Goal: Information Seeking & Learning: Learn about a topic

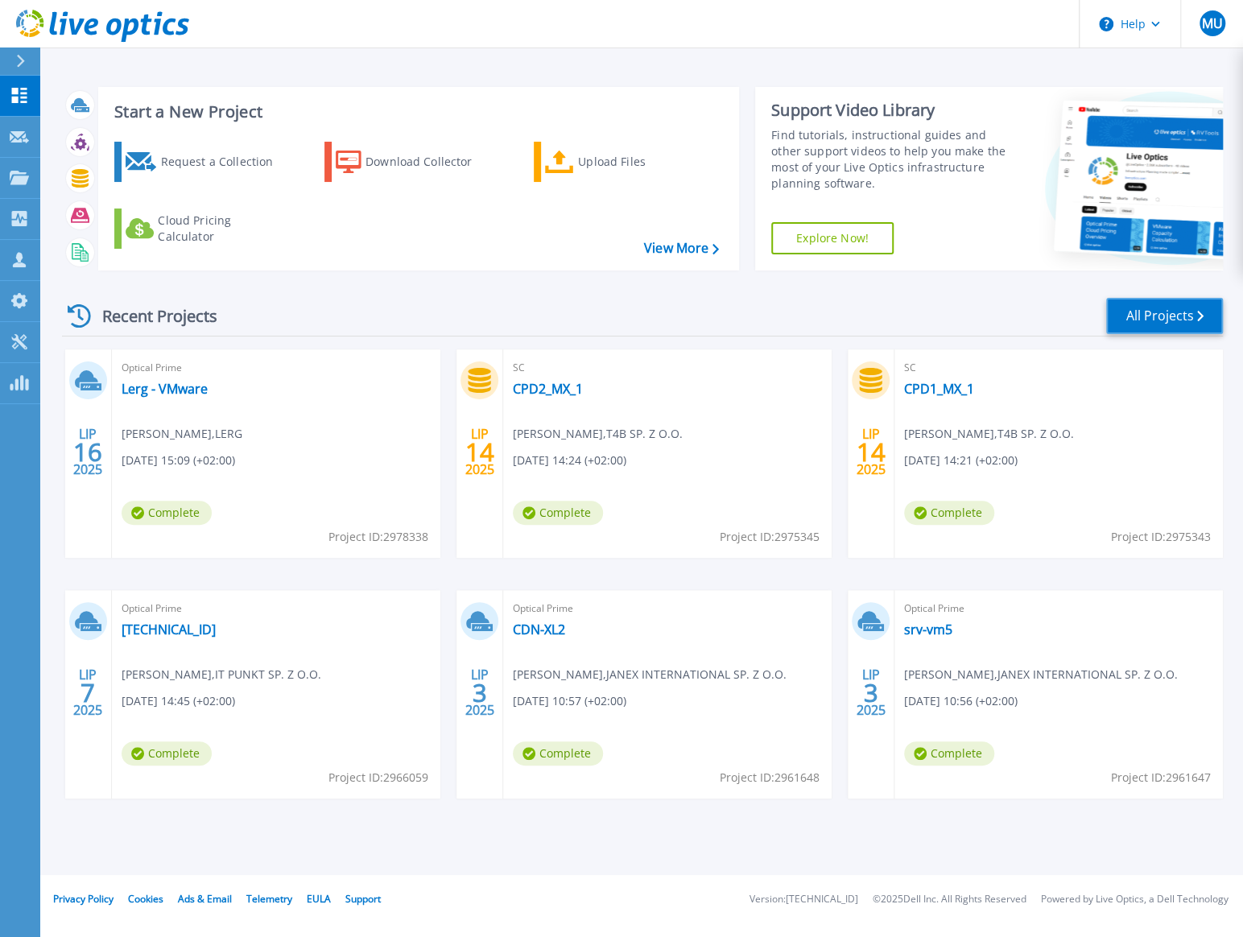
drag, startPoint x: 1155, startPoint y: 314, endPoint x: 1044, endPoint y: 317, distance: 111.1
click at [1155, 314] on link "All Projects" at bounding box center [1164, 316] width 117 height 36
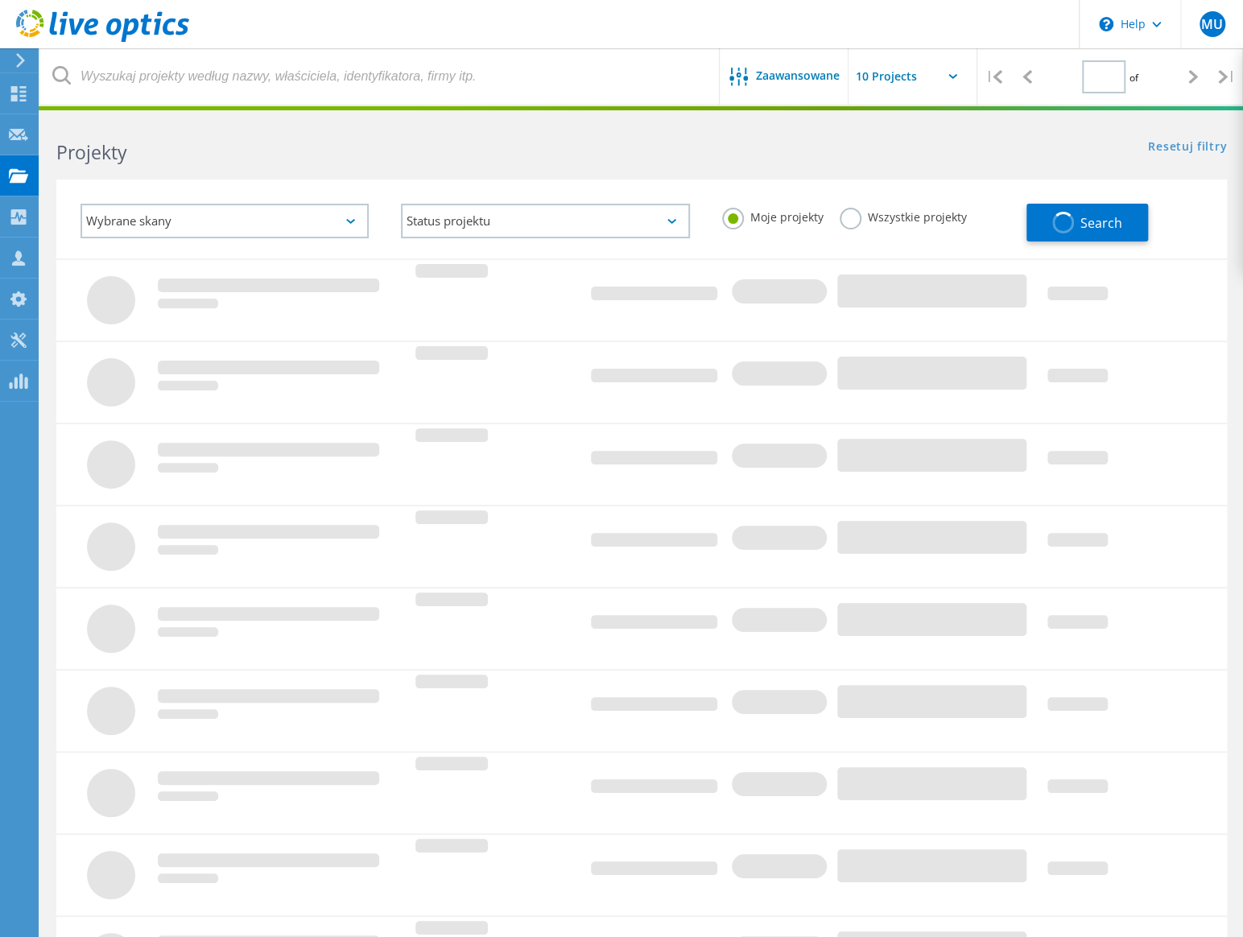
type input "1"
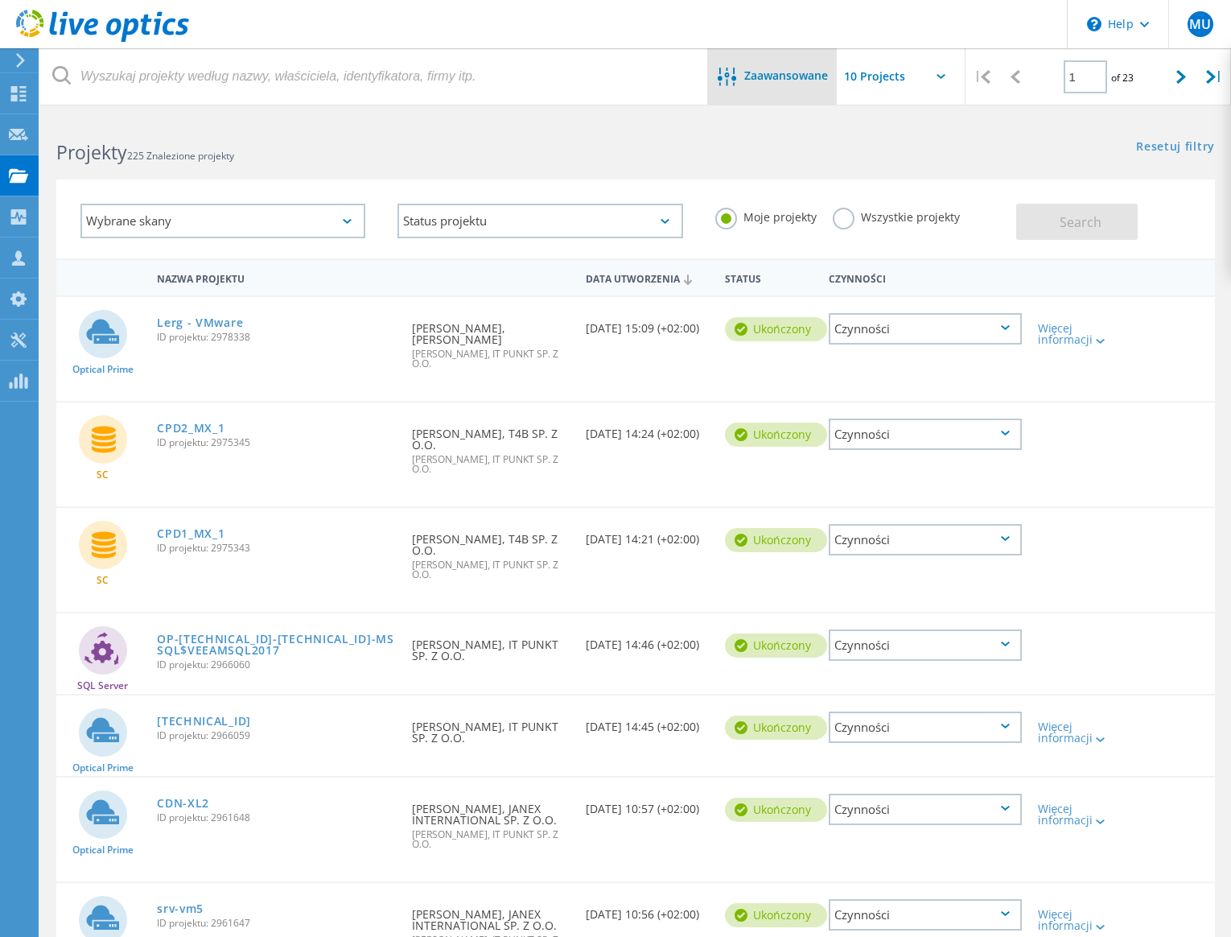
click at [801, 80] on span "Zaawansowane" at bounding box center [787, 75] width 84 height 11
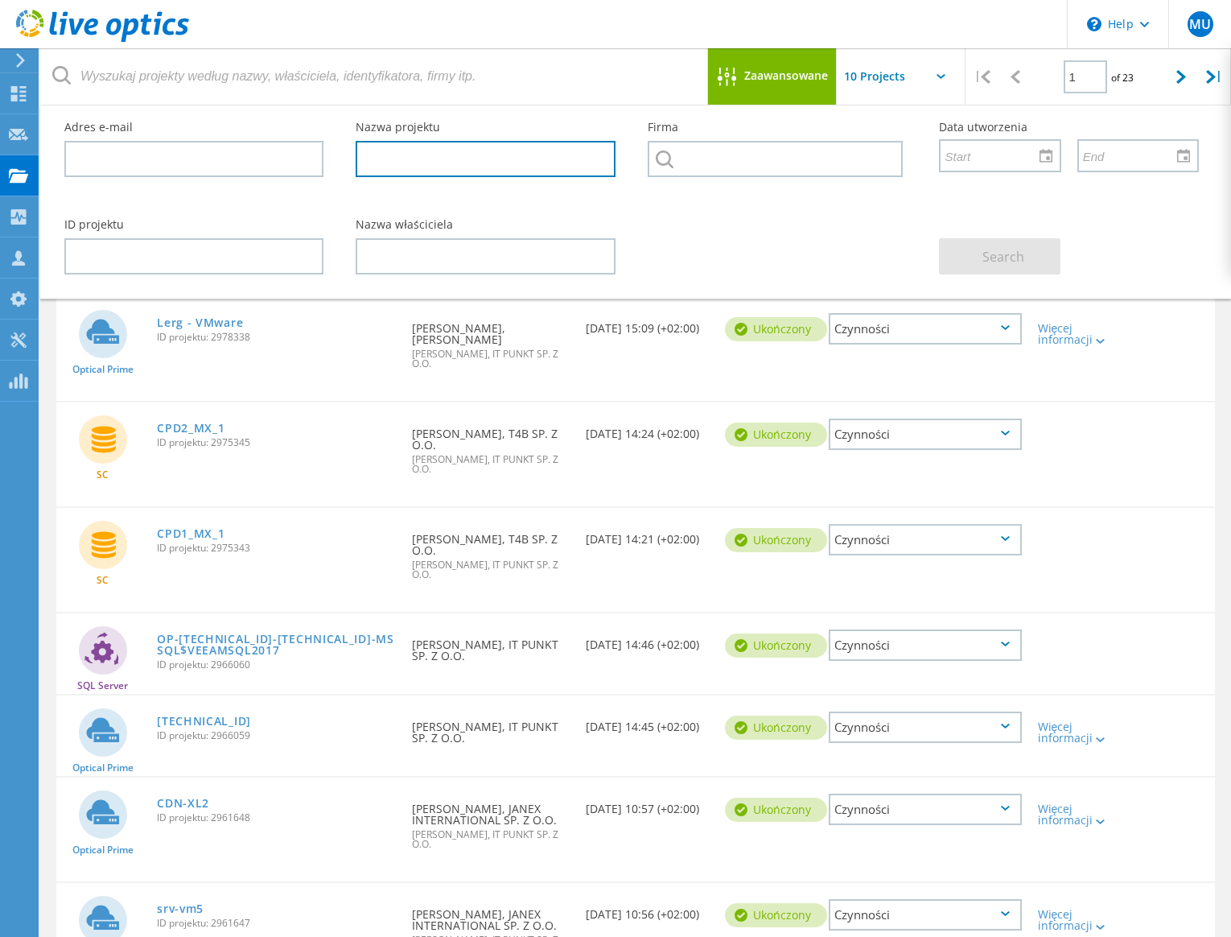
click at [421, 162] on input "text" at bounding box center [485, 159] width 259 height 36
type input "szynaka"
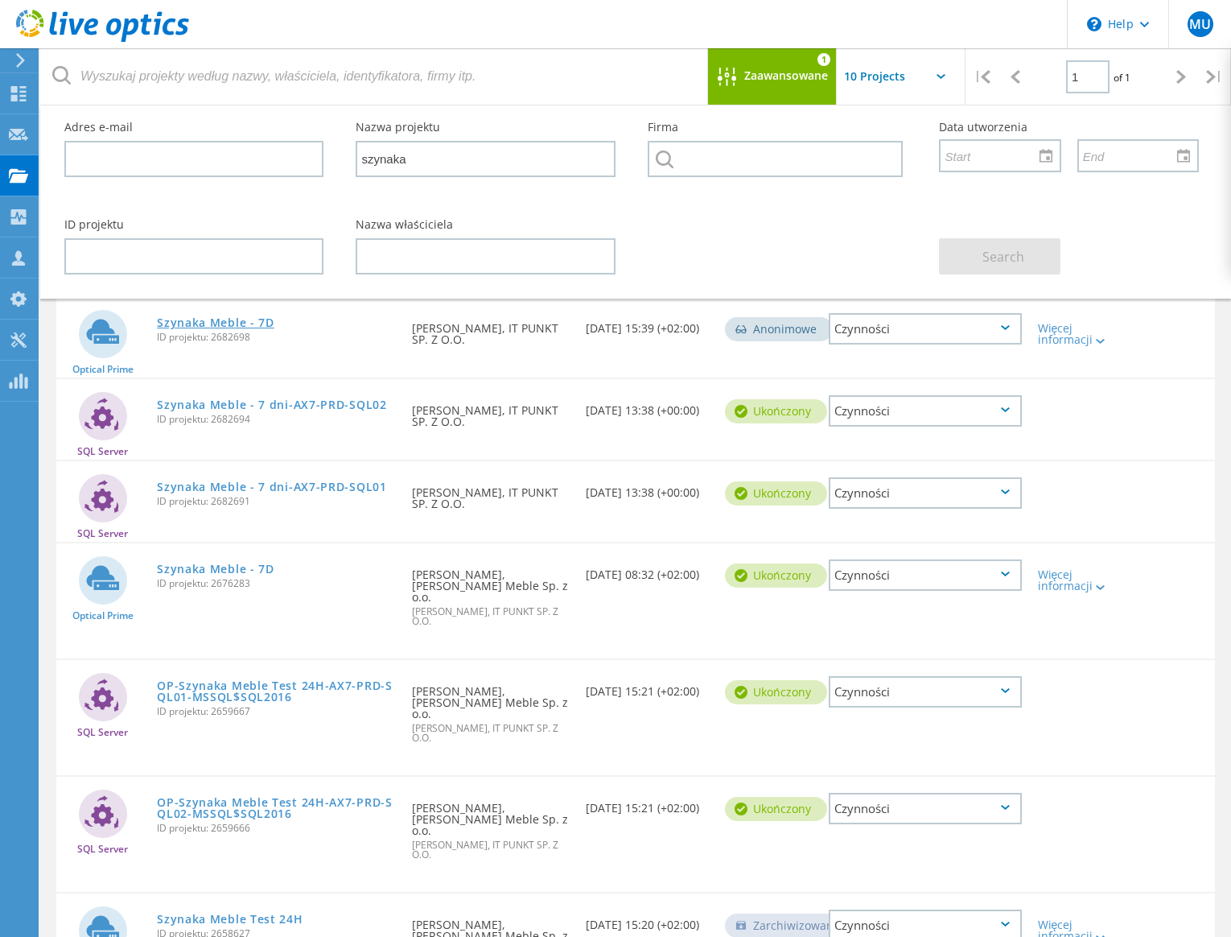
click at [259, 325] on link "Szynaka Meble - 7D" at bounding box center [216, 322] width 118 height 11
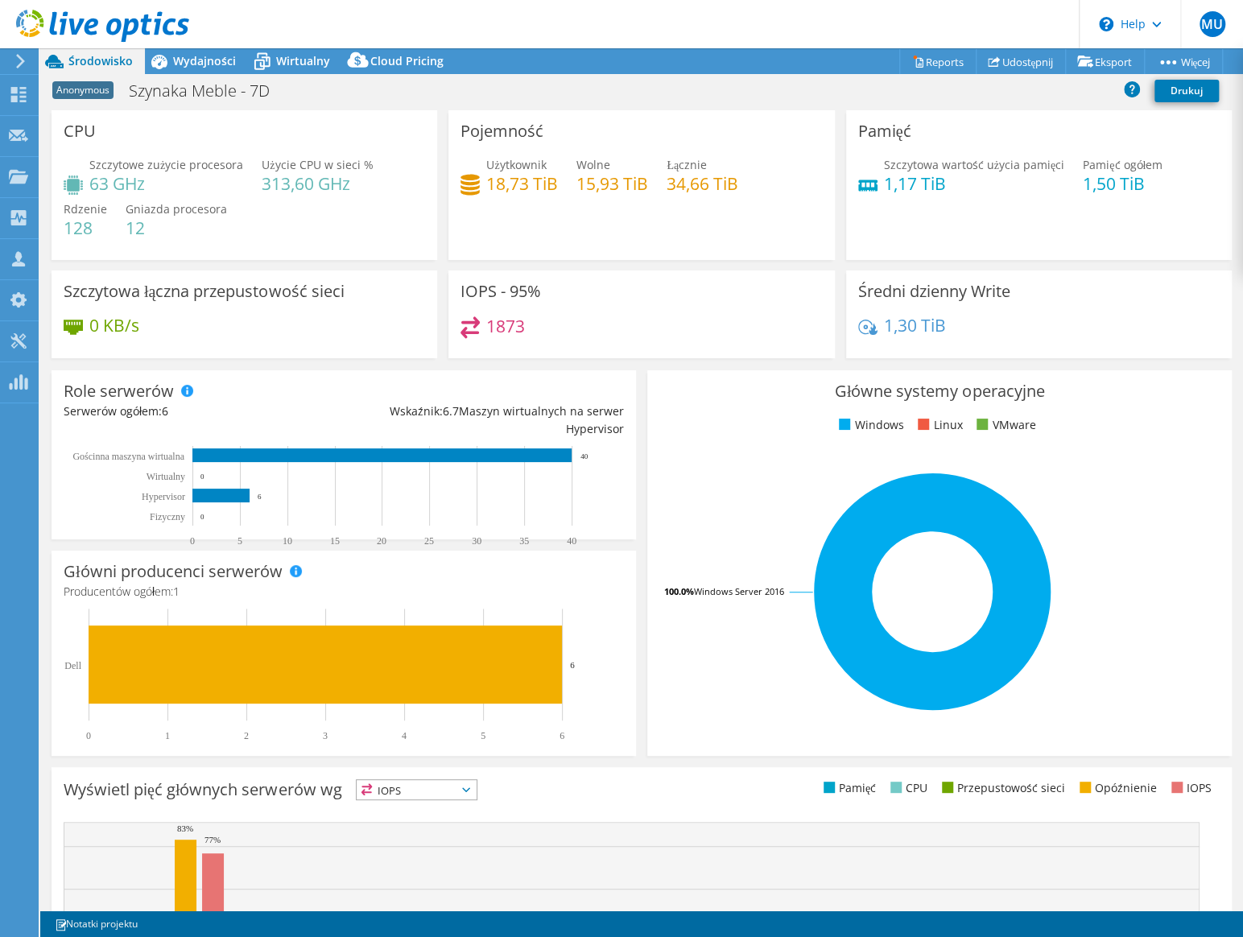
click at [221, 60] on span "Wydajności" at bounding box center [204, 60] width 63 height 15
click at [201, 60] on span "Wydajności" at bounding box center [204, 60] width 63 height 15
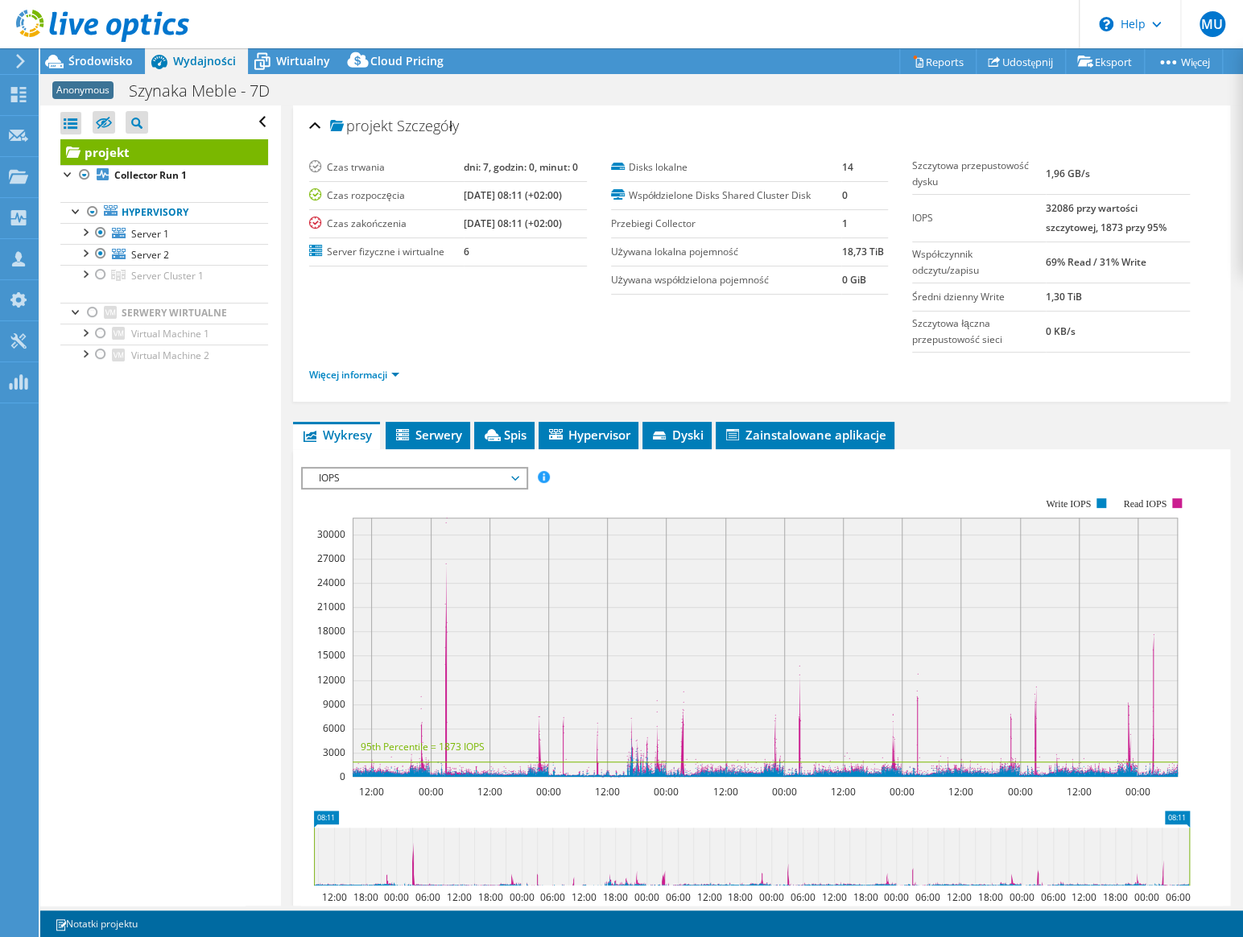
select select "USD"
click at [224, 254] on link "Server 2" at bounding box center [164, 254] width 208 height 21
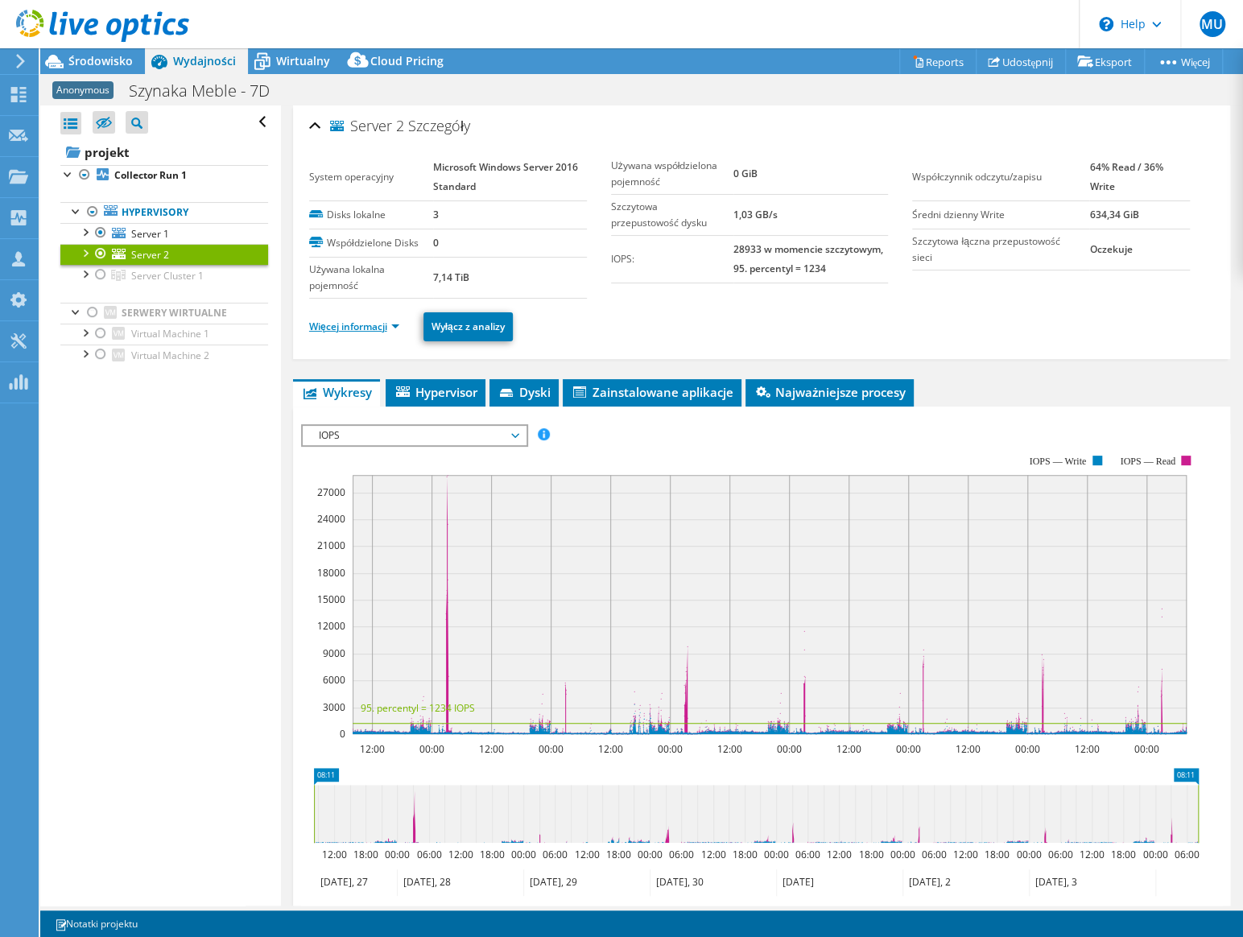
click at [396, 329] on link "Więcej informacji" at bounding box center [354, 327] width 90 height 14
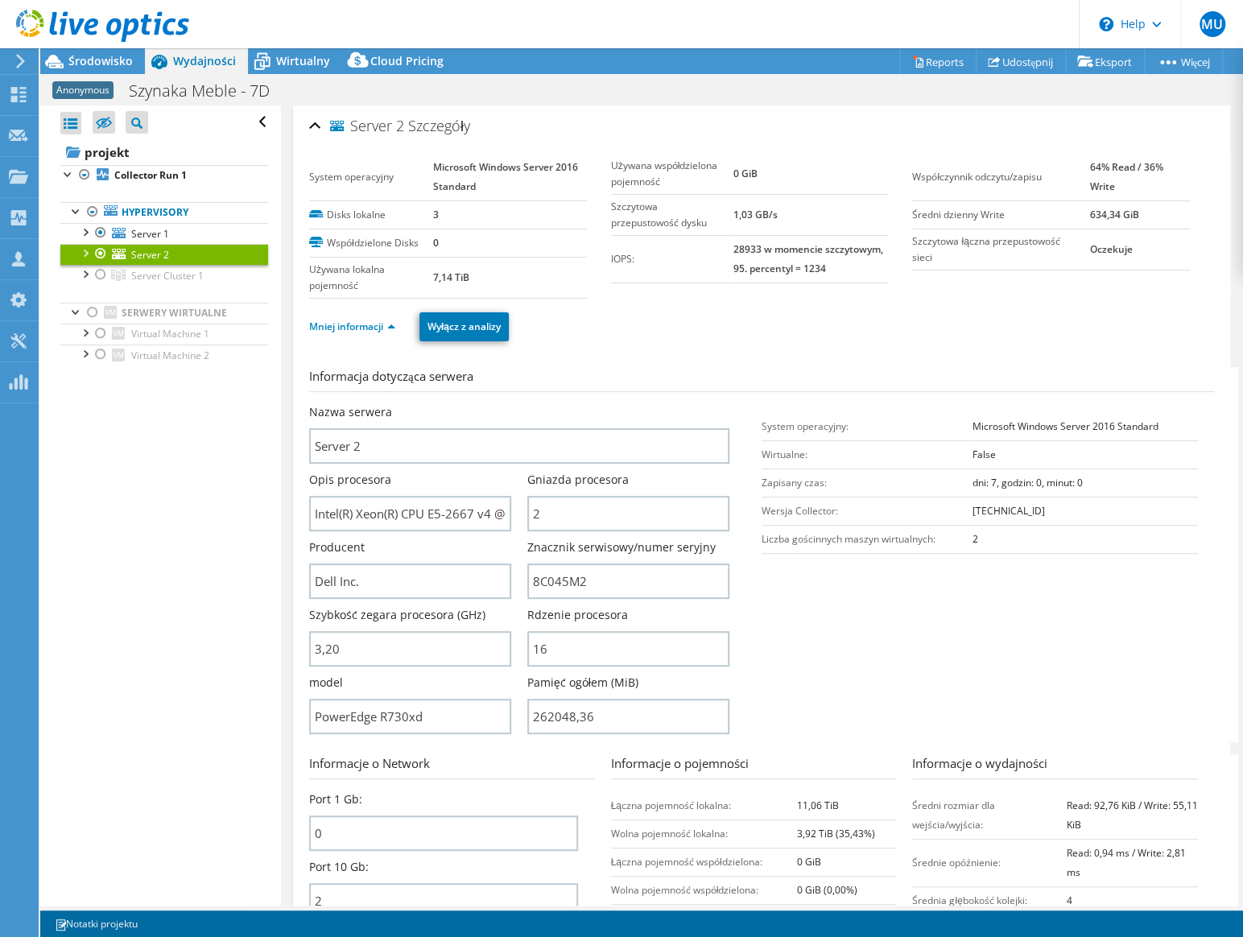
click at [101, 250] on div at bounding box center [101, 253] width 16 height 19
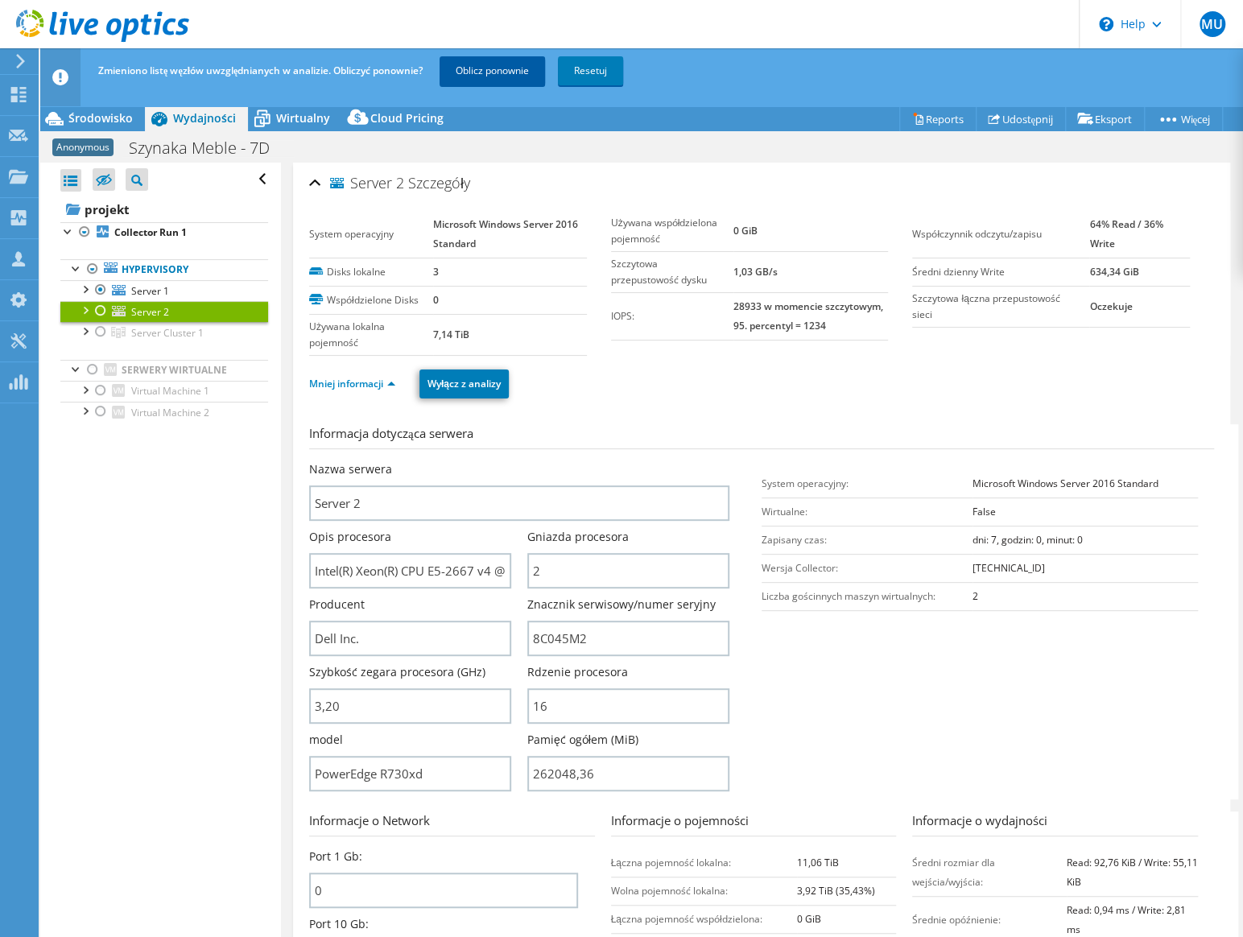
click at [510, 76] on link "Oblicz ponownie" at bounding box center [491, 70] width 105 height 29
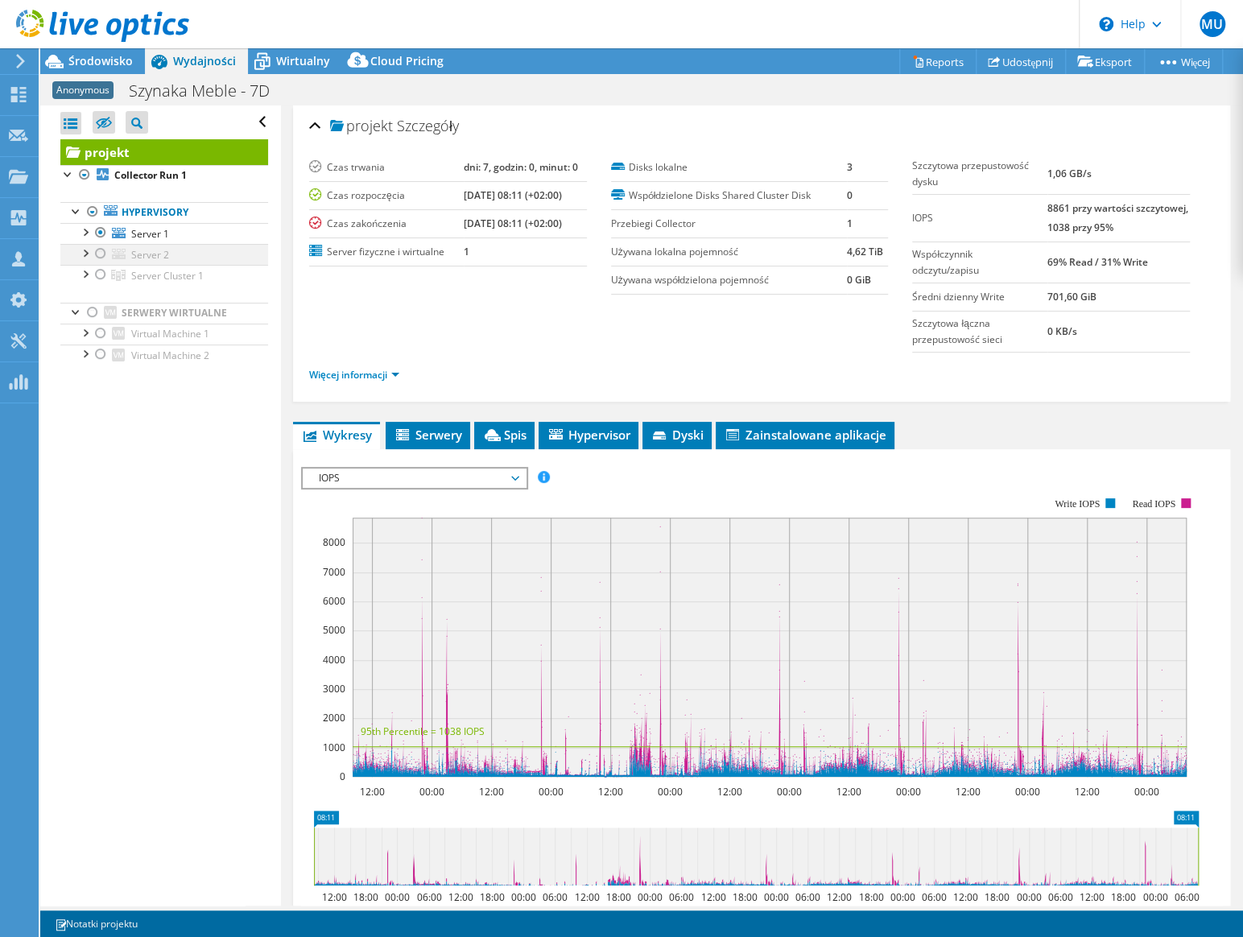
click at [98, 250] on div at bounding box center [101, 253] width 16 height 19
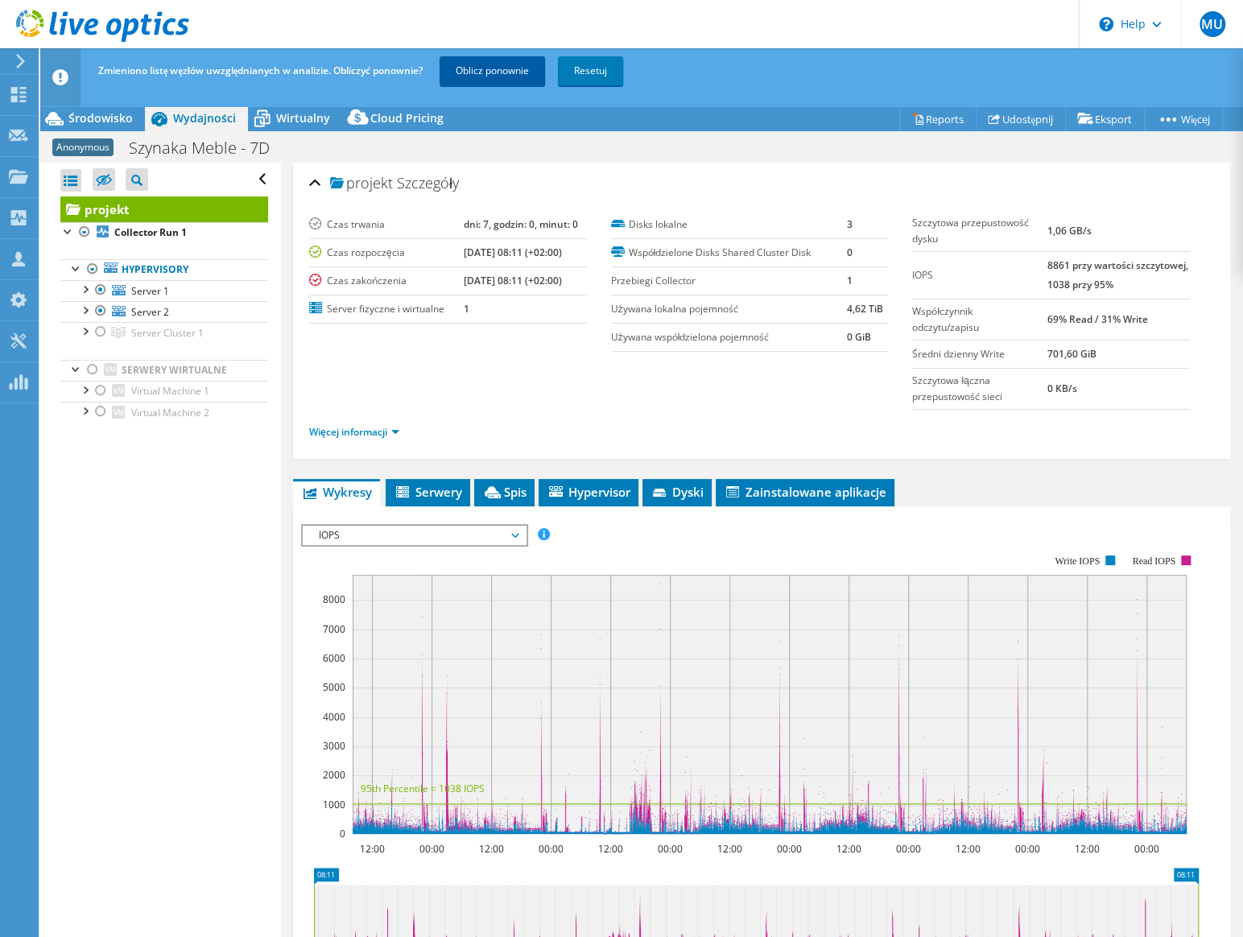
click at [496, 68] on link "Oblicz ponownie" at bounding box center [491, 70] width 105 height 29
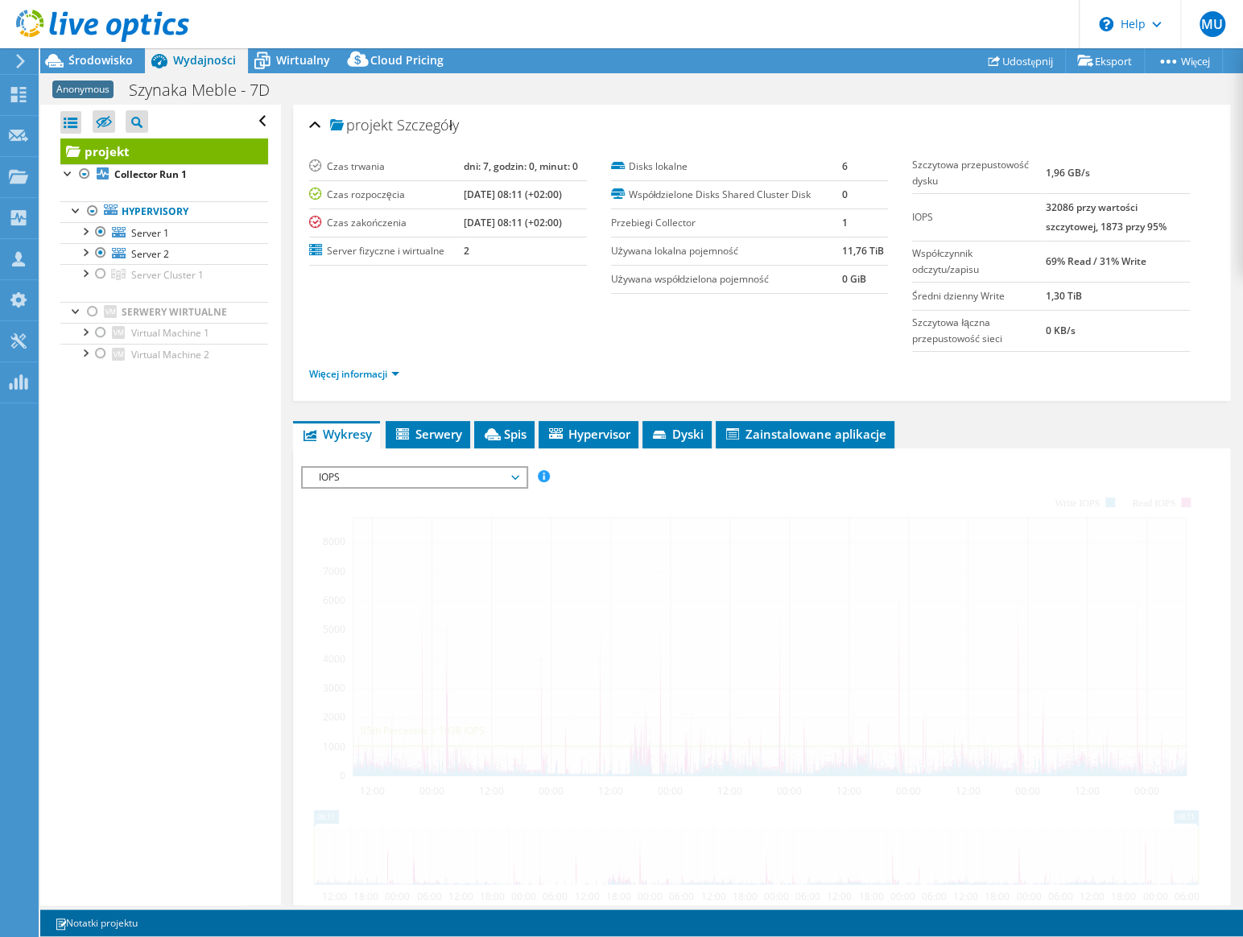
click at [95, 67] on span "Środowisko" at bounding box center [100, 59] width 64 height 15
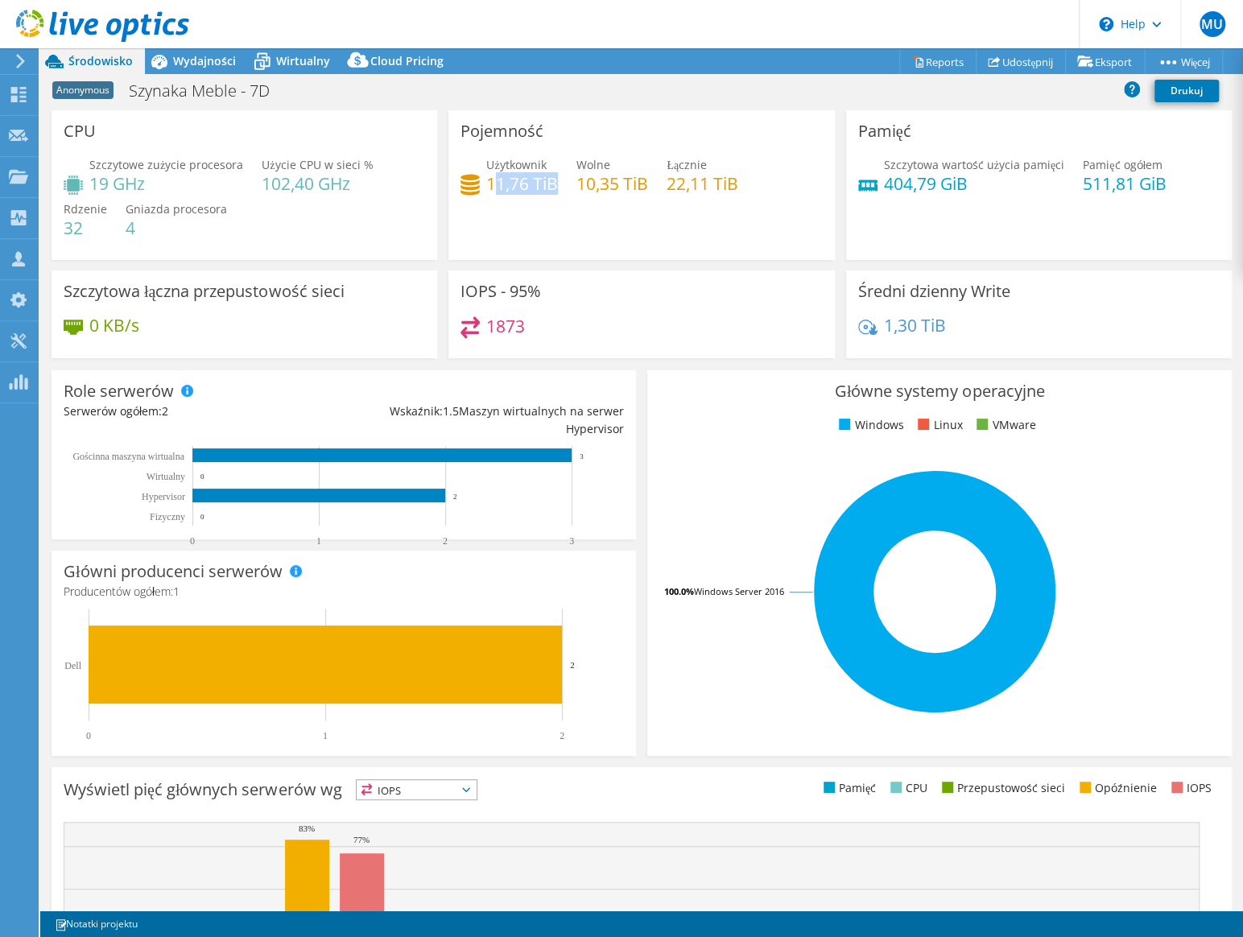
drag, startPoint x: 488, startPoint y: 184, endPoint x: 540, endPoint y: 187, distance: 52.4
click at [547, 188] on h4 "11,76 TiB" at bounding box center [522, 184] width 72 height 18
click at [540, 187] on h4 "11,76 TiB" at bounding box center [522, 184] width 72 height 18
click at [539, 187] on h4 "11,76 TiB" at bounding box center [522, 184] width 72 height 18
drag, startPoint x: 526, startPoint y: 192, endPoint x: 490, endPoint y: 182, distance: 37.5
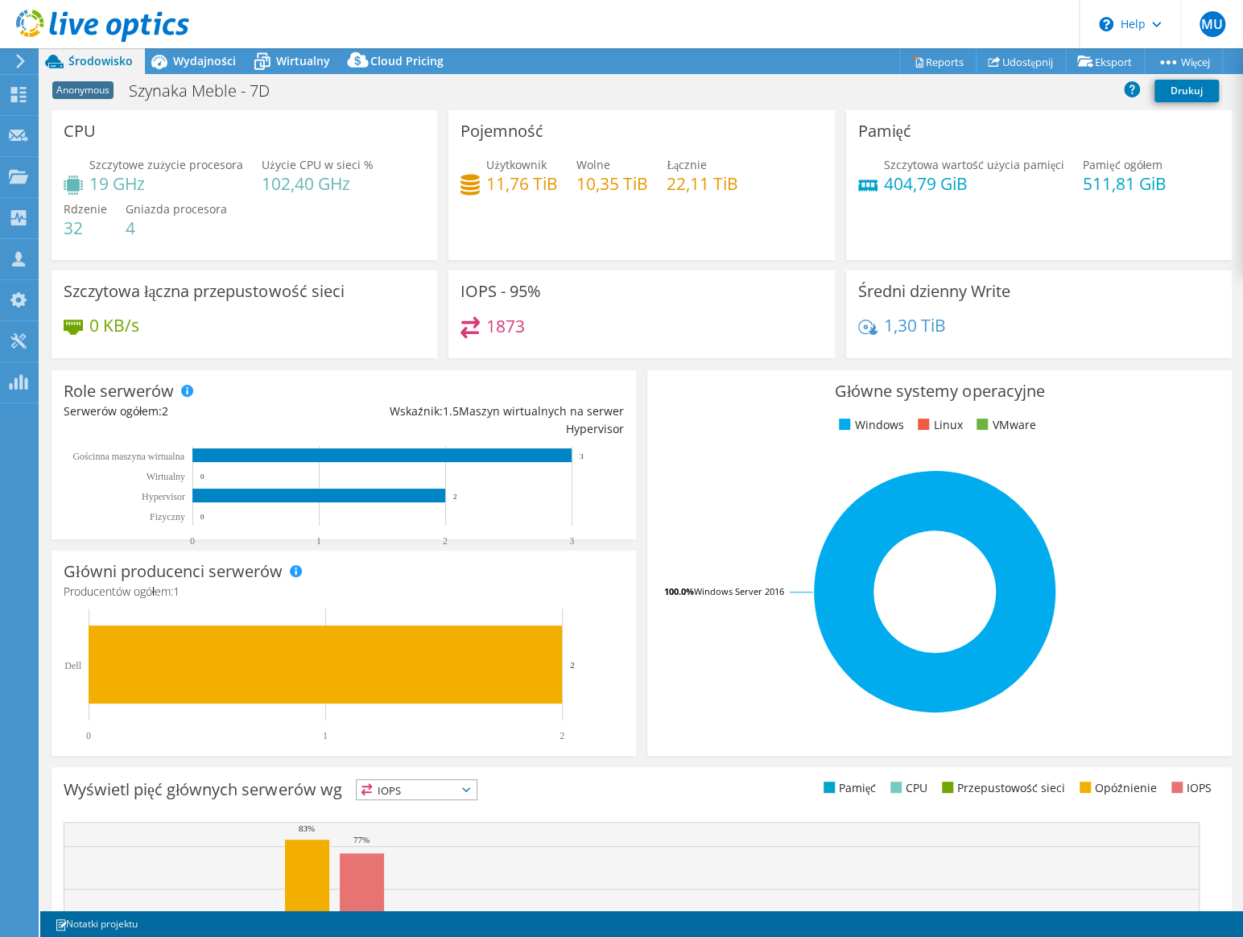
click at [490, 182] on h4 "11,76 TiB" at bounding box center [522, 184] width 72 height 18
click at [209, 72] on div "Wydajności" at bounding box center [196, 61] width 103 height 26
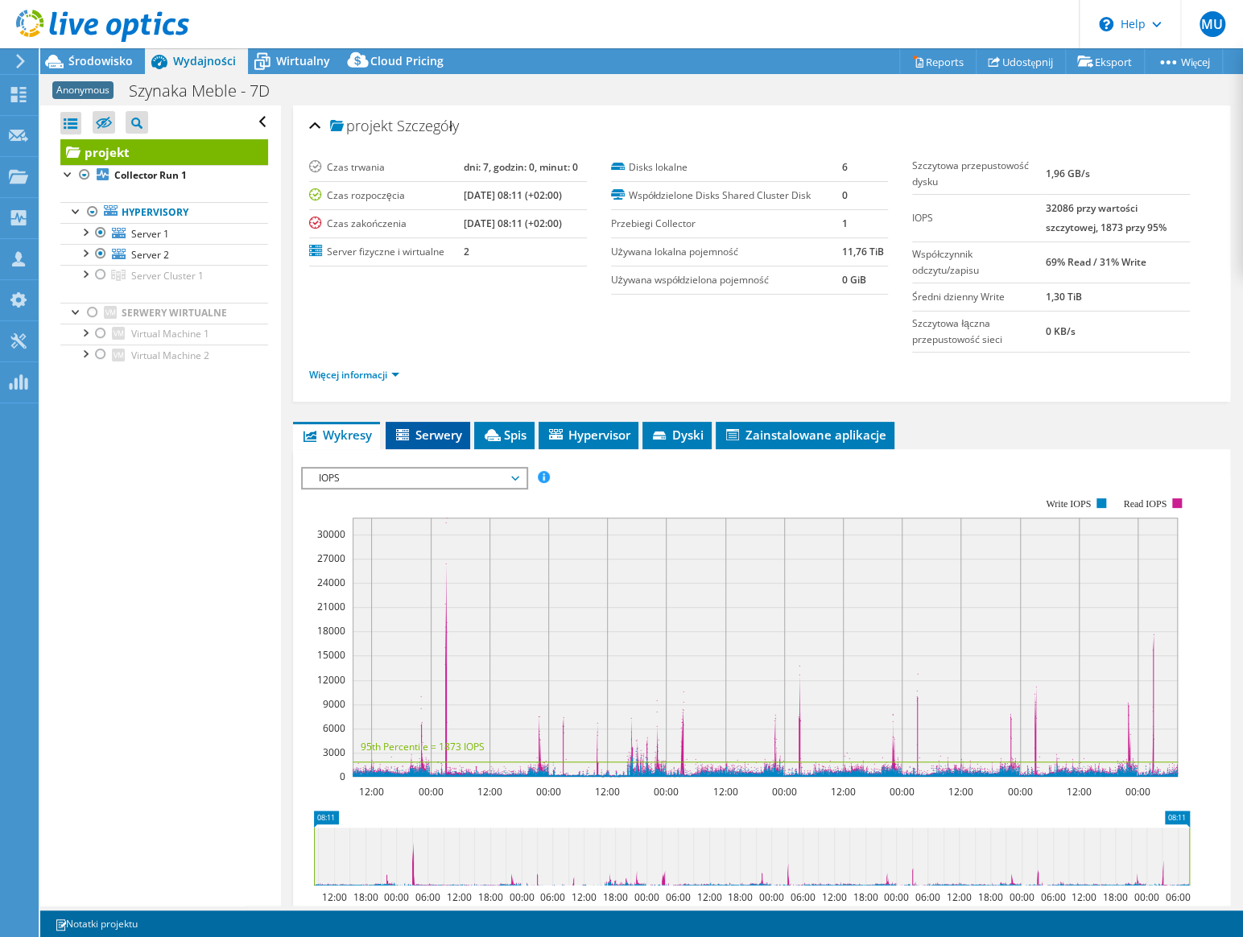
click at [441, 432] on span "Serwery" at bounding box center [428, 435] width 68 height 16
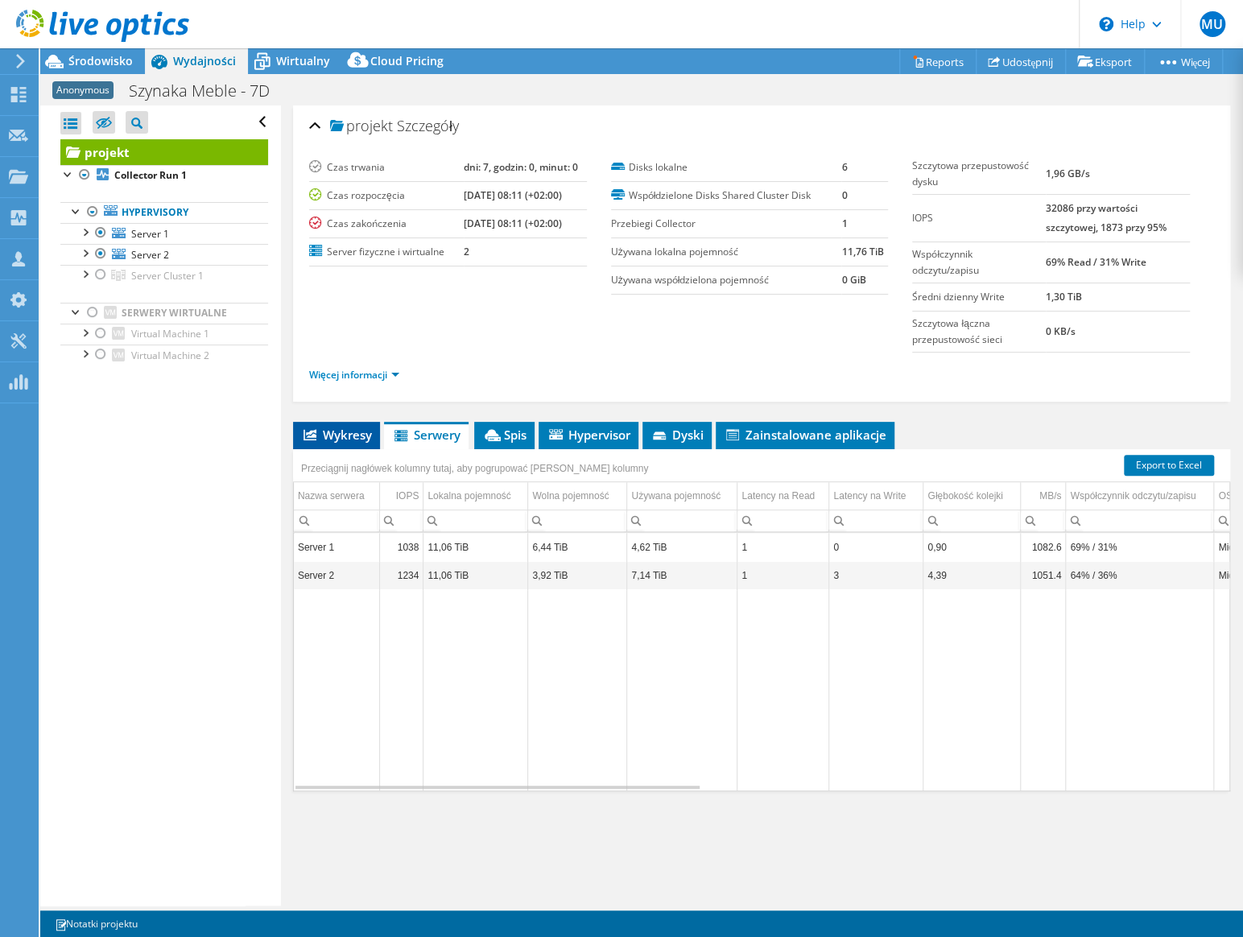
click at [342, 445] on li "Wykresy" at bounding box center [336, 435] width 87 height 27
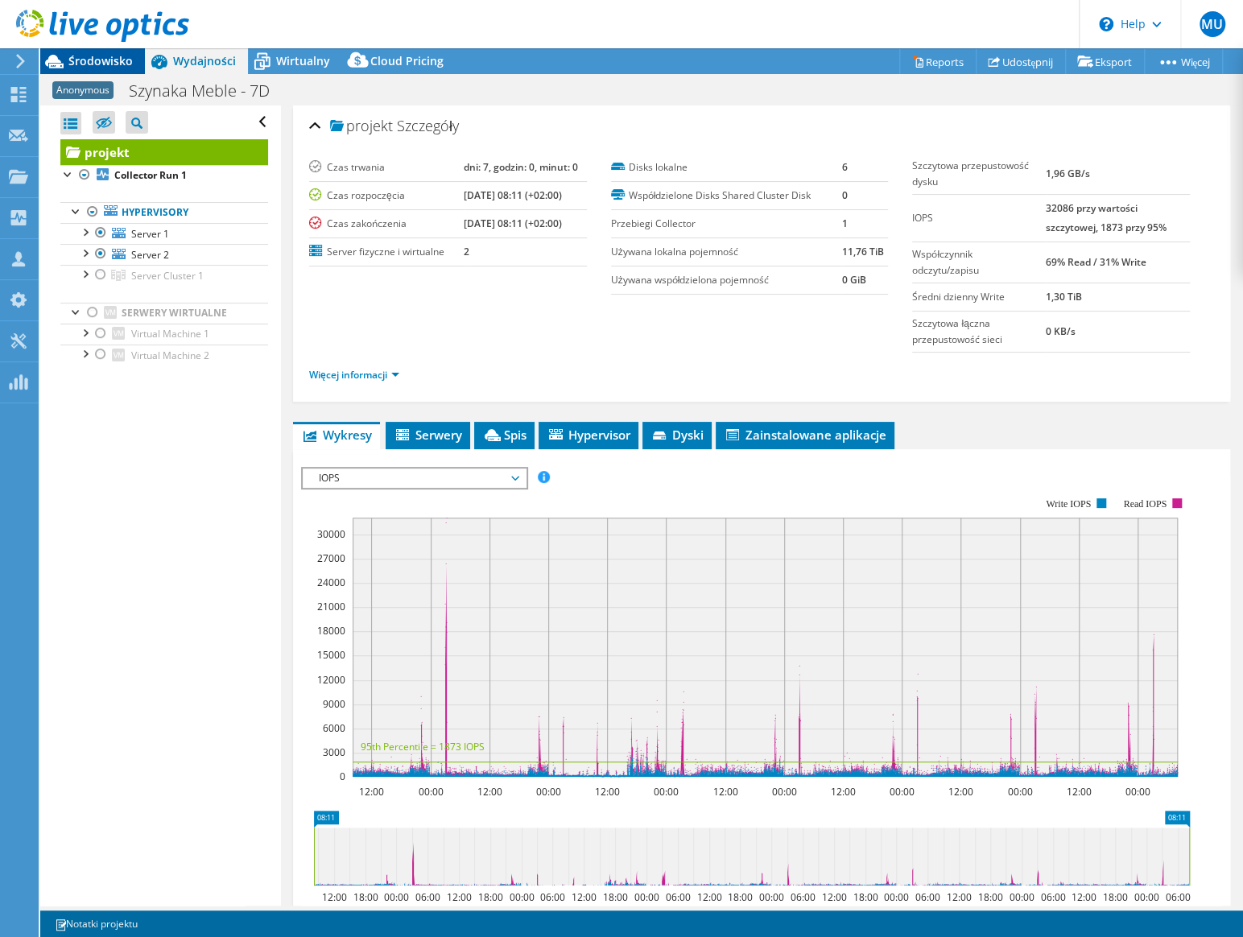
click at [105, 60] on span "Środowisko" at bounding box center [100, 60] width 64 height 15
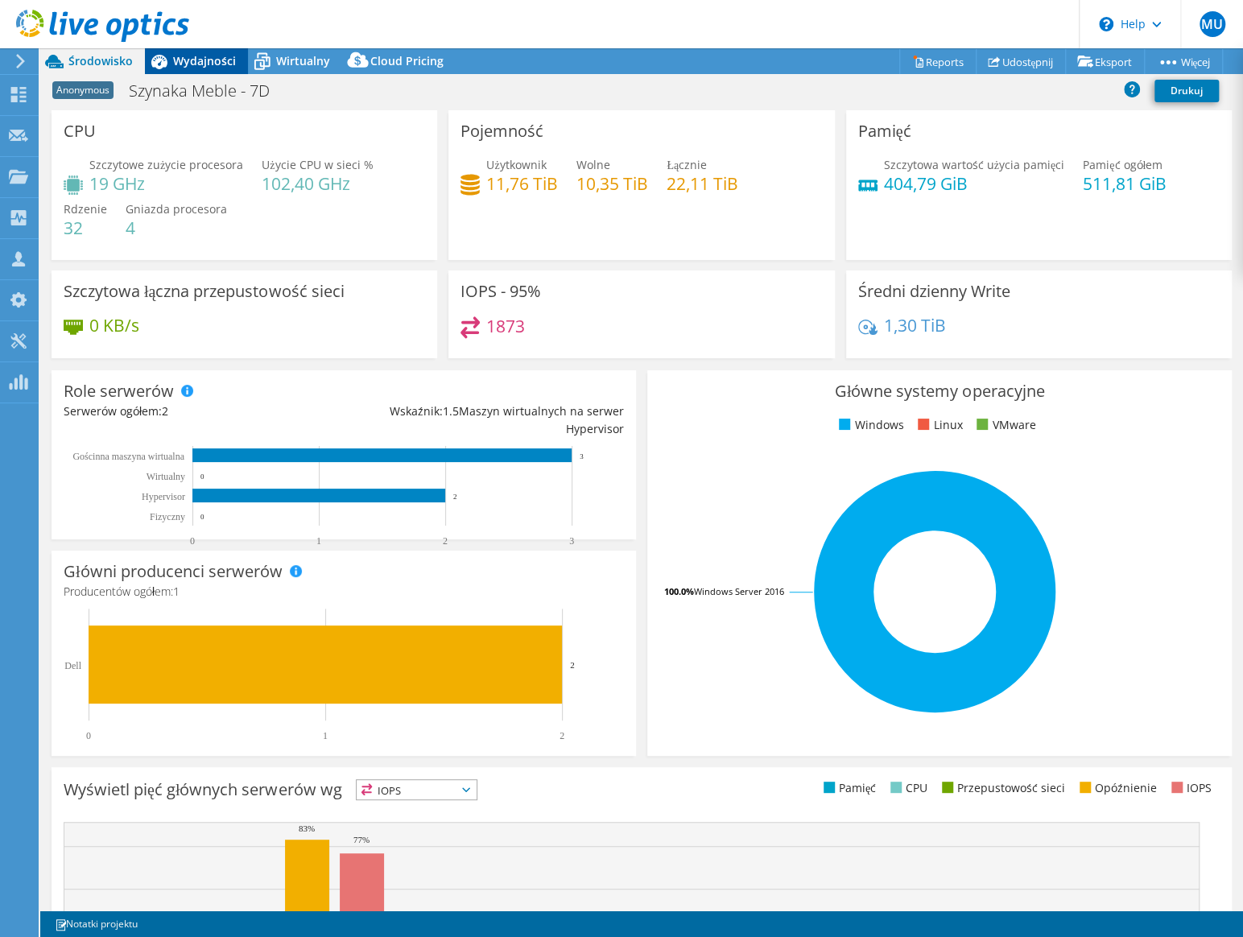
click at [217, 69] on div "Wydajności" at bounding box center [196, 61] width 103 height 26
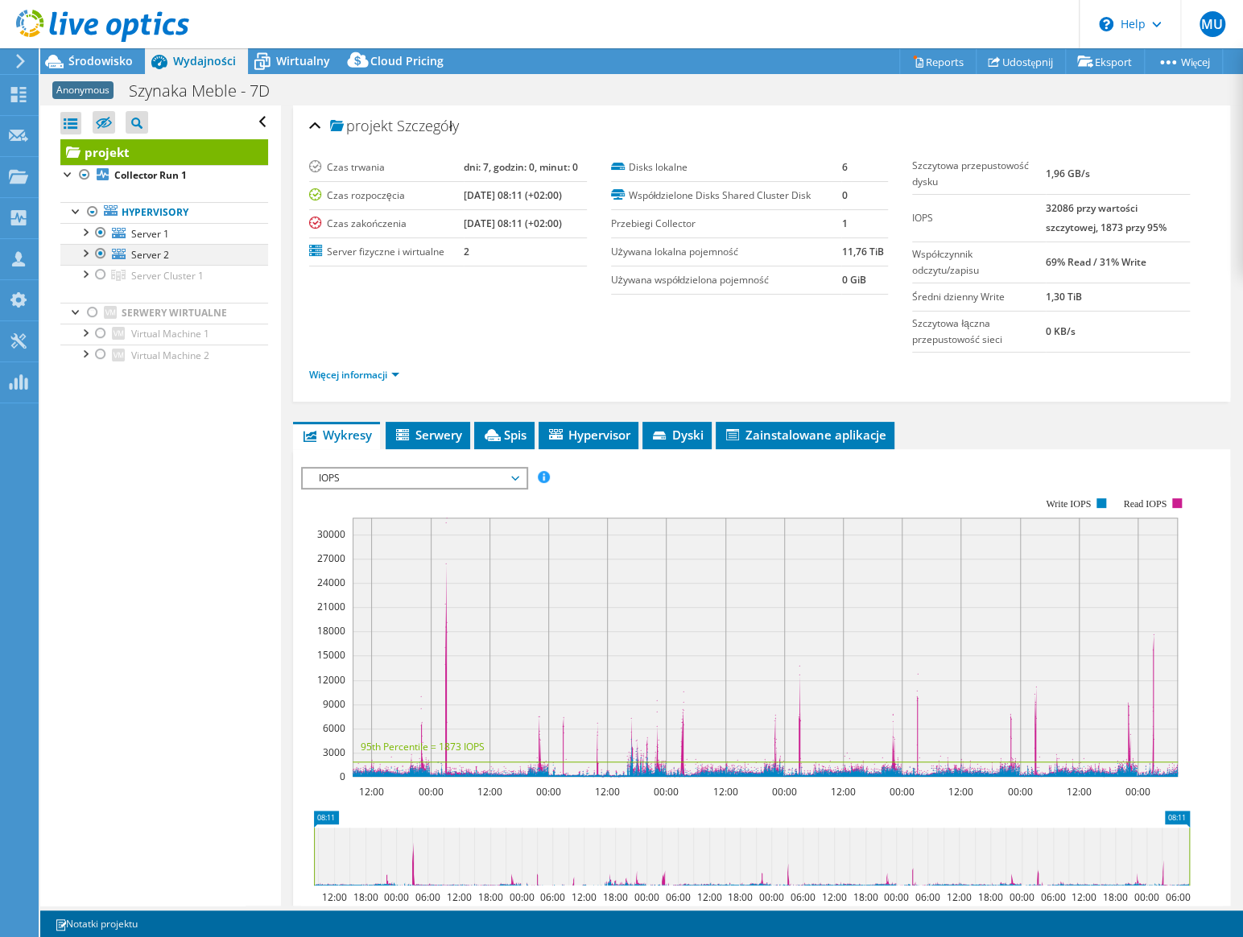
click at [85, 249] on div at bounding box center [84, 252] width 16 height 16
click at [88, 233] on div at bounding box center [84, 231] width 16 height 16
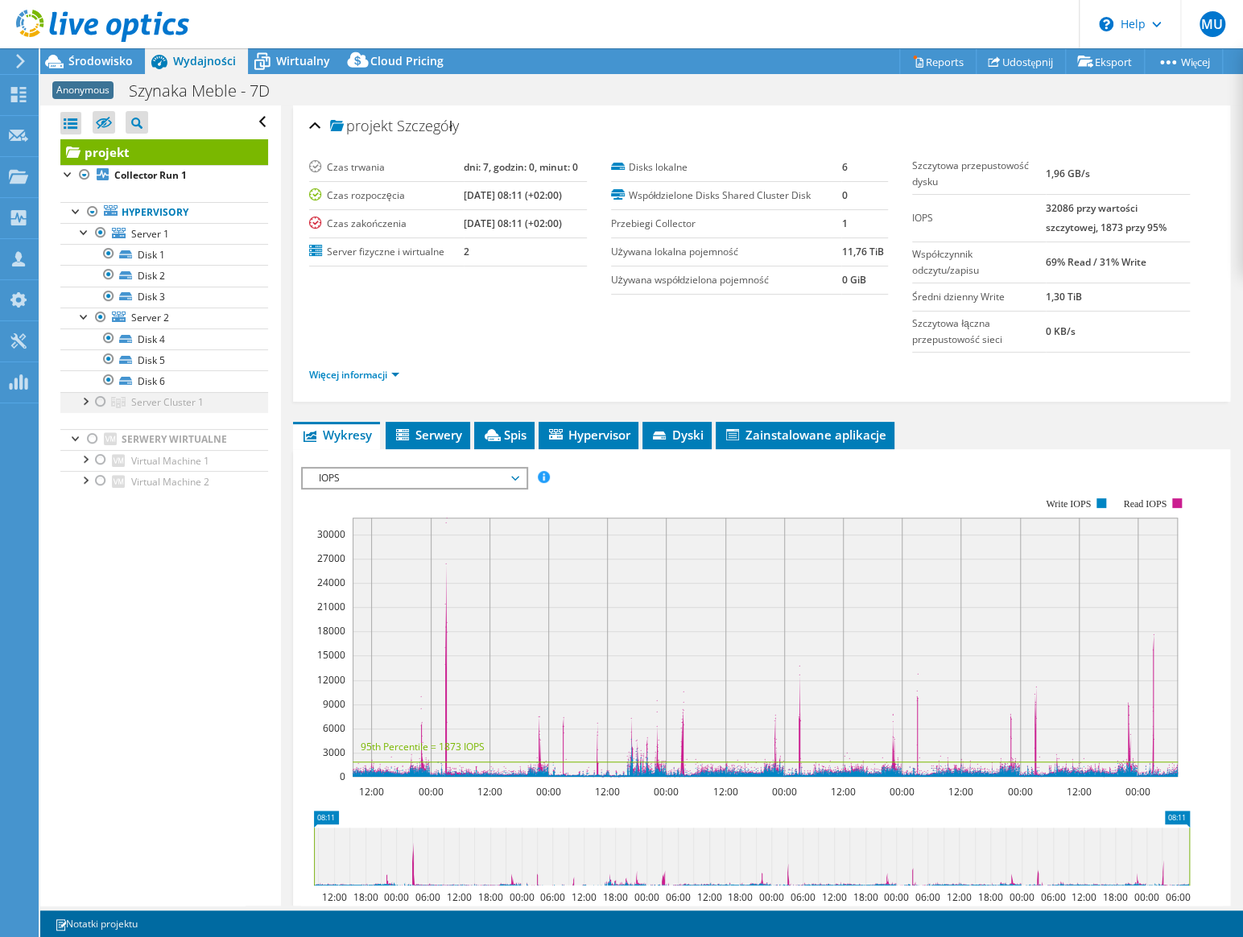
click at [83, 402] on div at bounding box center [84, 400] width 16 height 16
drag, startPoint x: 97, startPoint y: 404, endPoint x: 127, endPoint y: 395, distance: 31.1
click at [98, 404] on div at bounding box center [101, 401] width 16 height 19
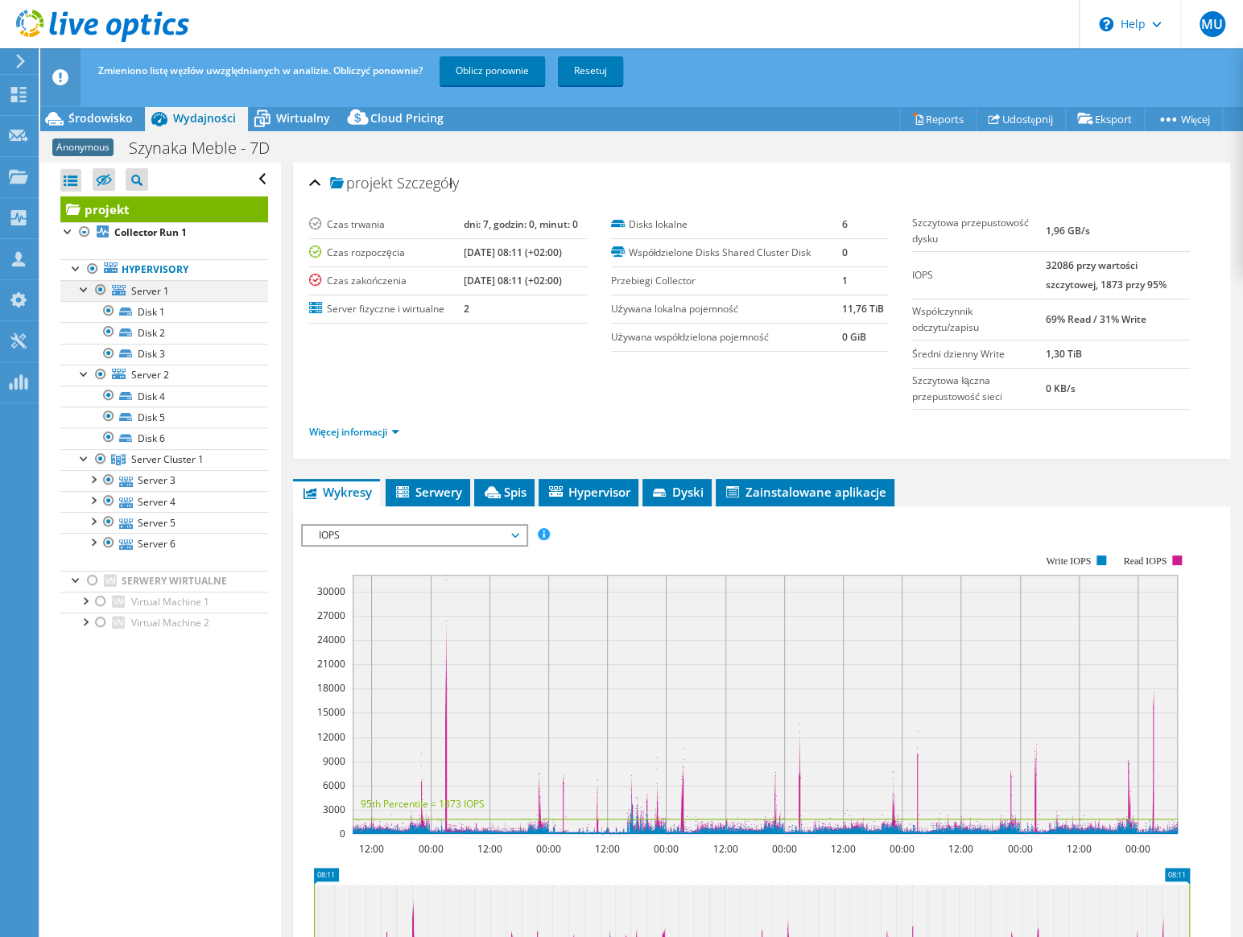
click at [98, 285] on div at bounding box center [101, 289] width 16 height 19
click at [97, 367] on div at bounding box center [101, 374] width 16 height 19
click at [489, 72] on link "Oblicz ponownie" at bounding box center [491, 70] width 105 height 29
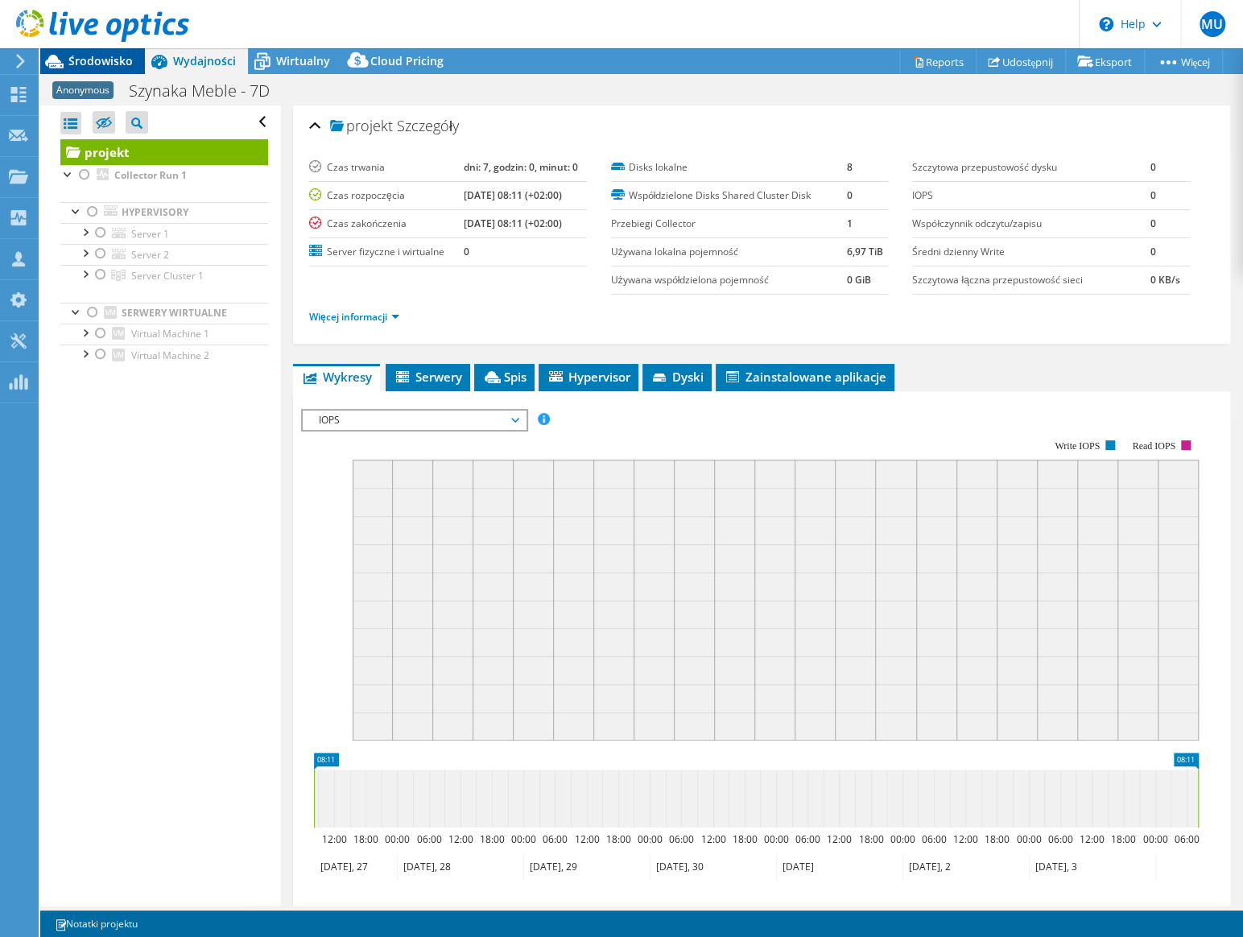
click at [129, 58] on span "Środowisko" at bounding box center [100, 60] width 64 height 15
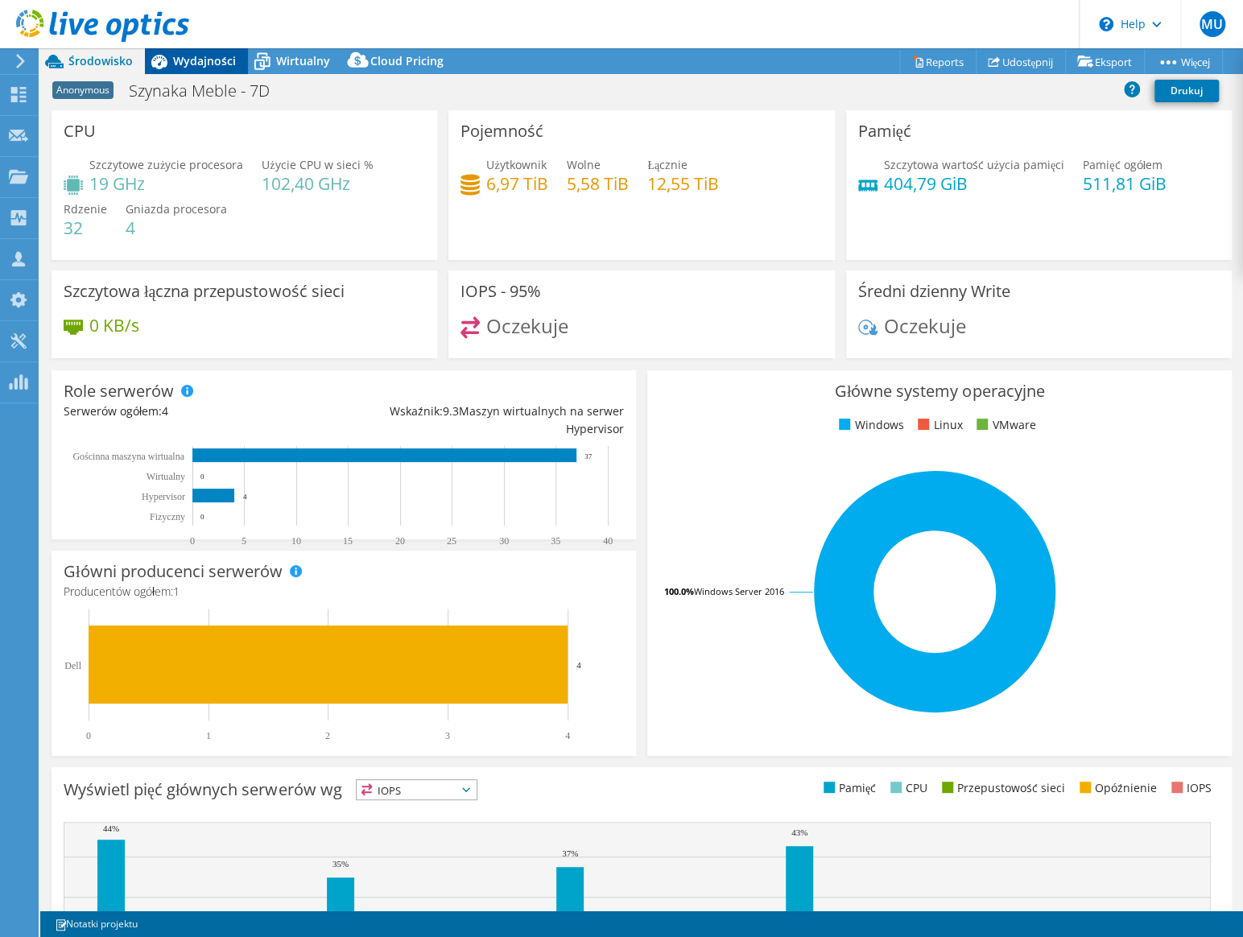
click at [212, 62] on span "Wydajności" at bounding box center [204, 60] width 63 height 15
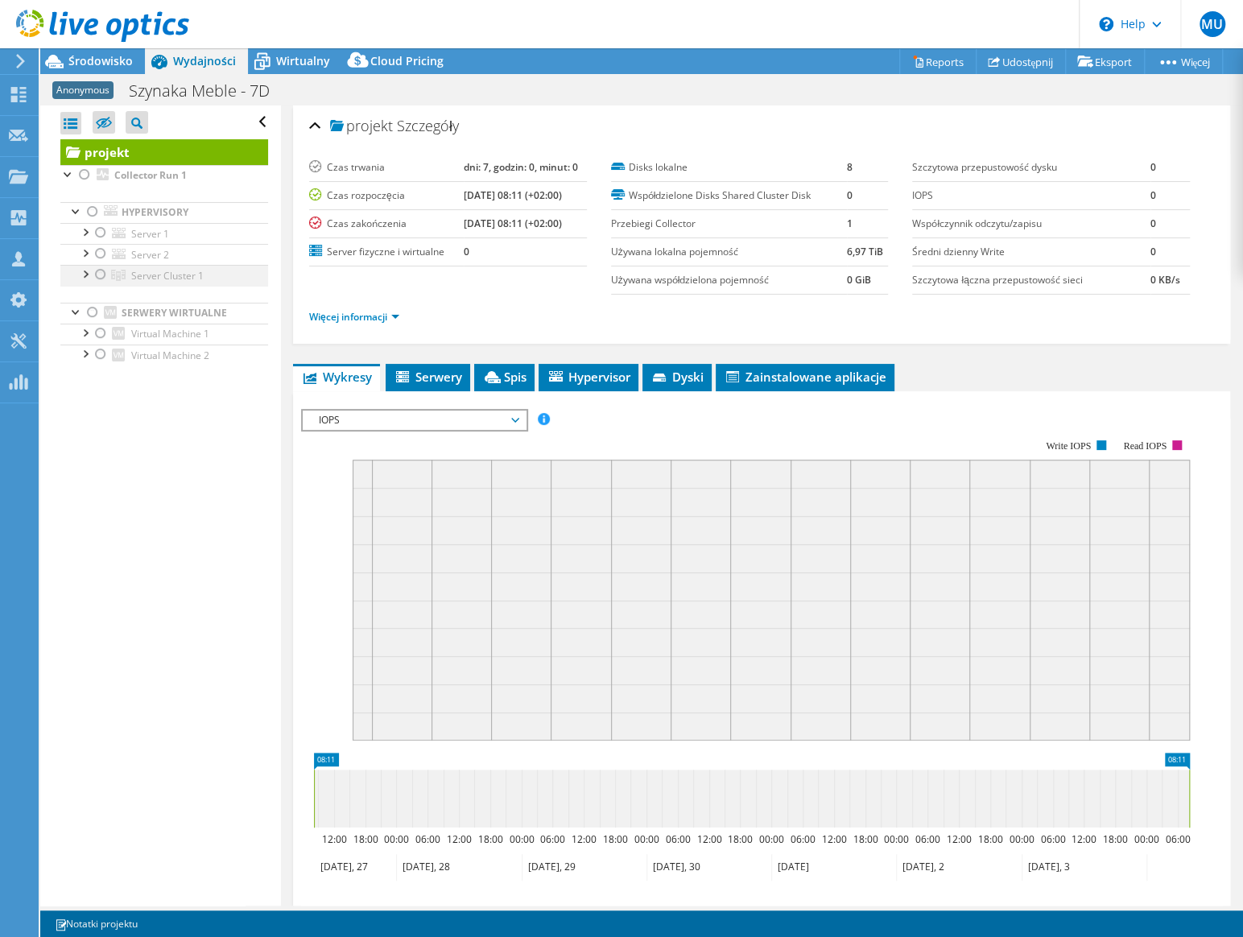
click at [84, 274] on div at bounding box center [84, 273] width 16 height 16
drag, startPoint x: 103, startPoint y: 276, endPoint x: 118, endPoint y: 274, distance: 15.4
click at [104, 275] on div at bounding box center [101, 274] width 16 height 19
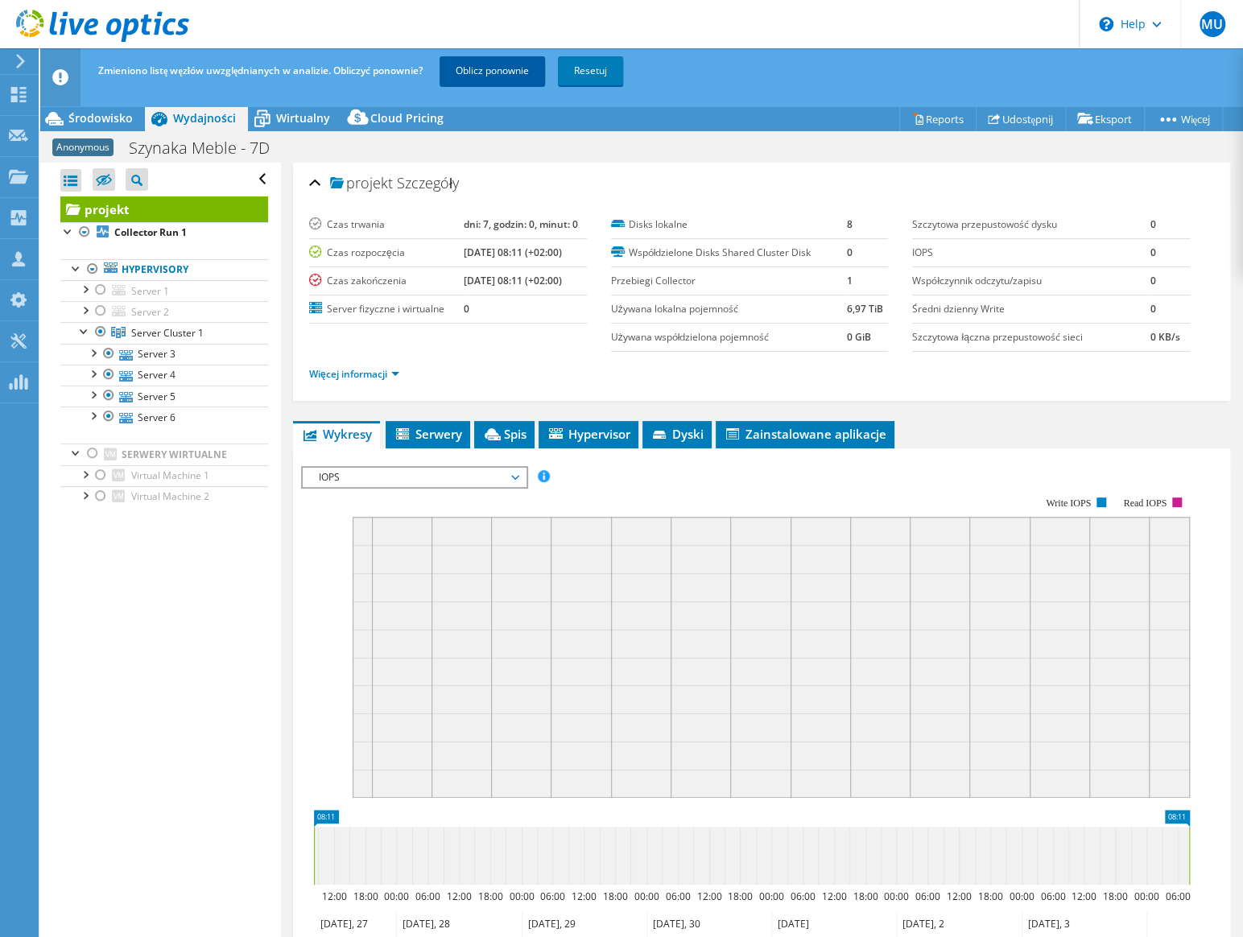
click at [512, 70] on link "Oblicz ponownie" at bounding box center [491, 70] width 105 height 29
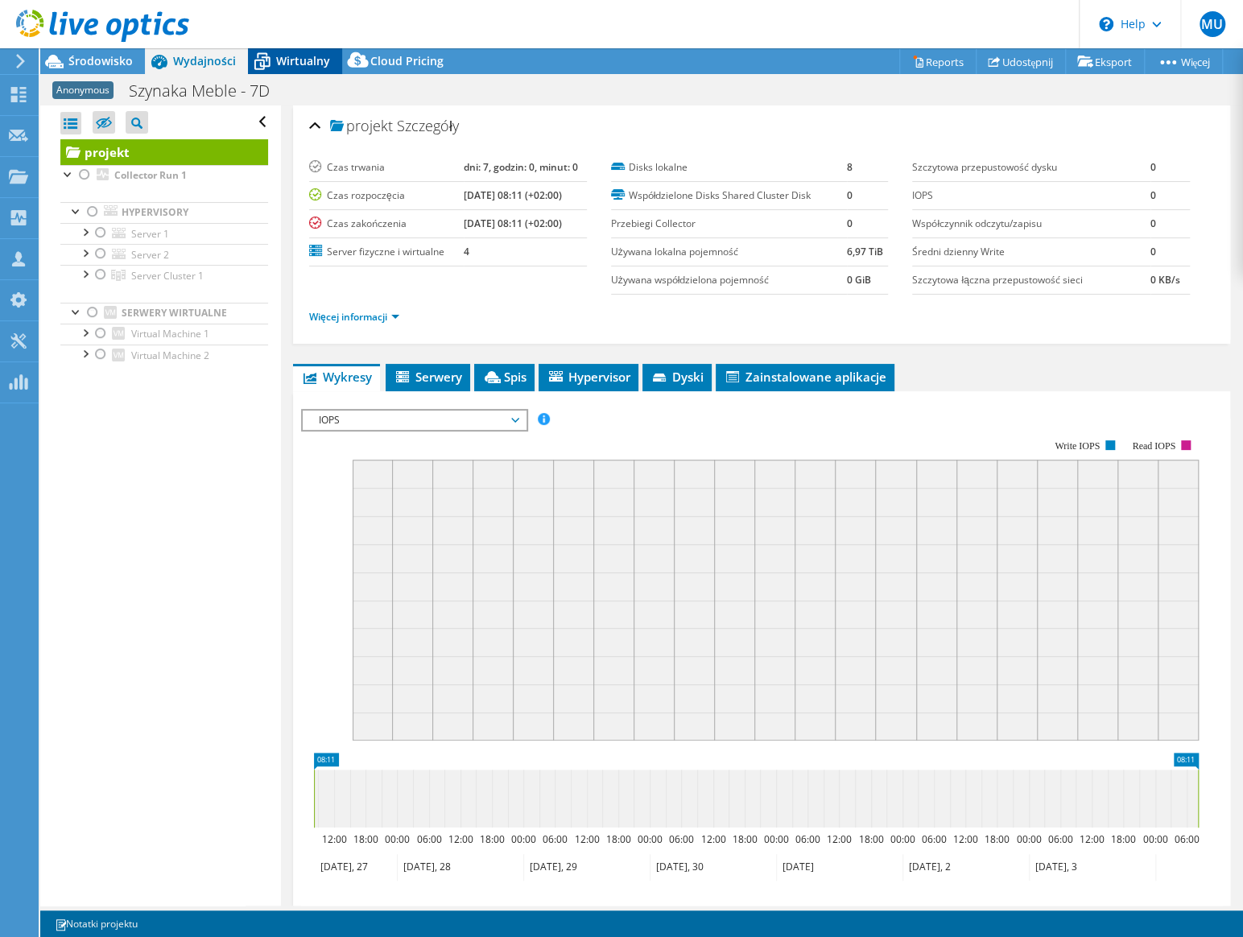
click at [301, 66] on span "Wirtualny" at bounding box center [303, 60] width 54 height 15
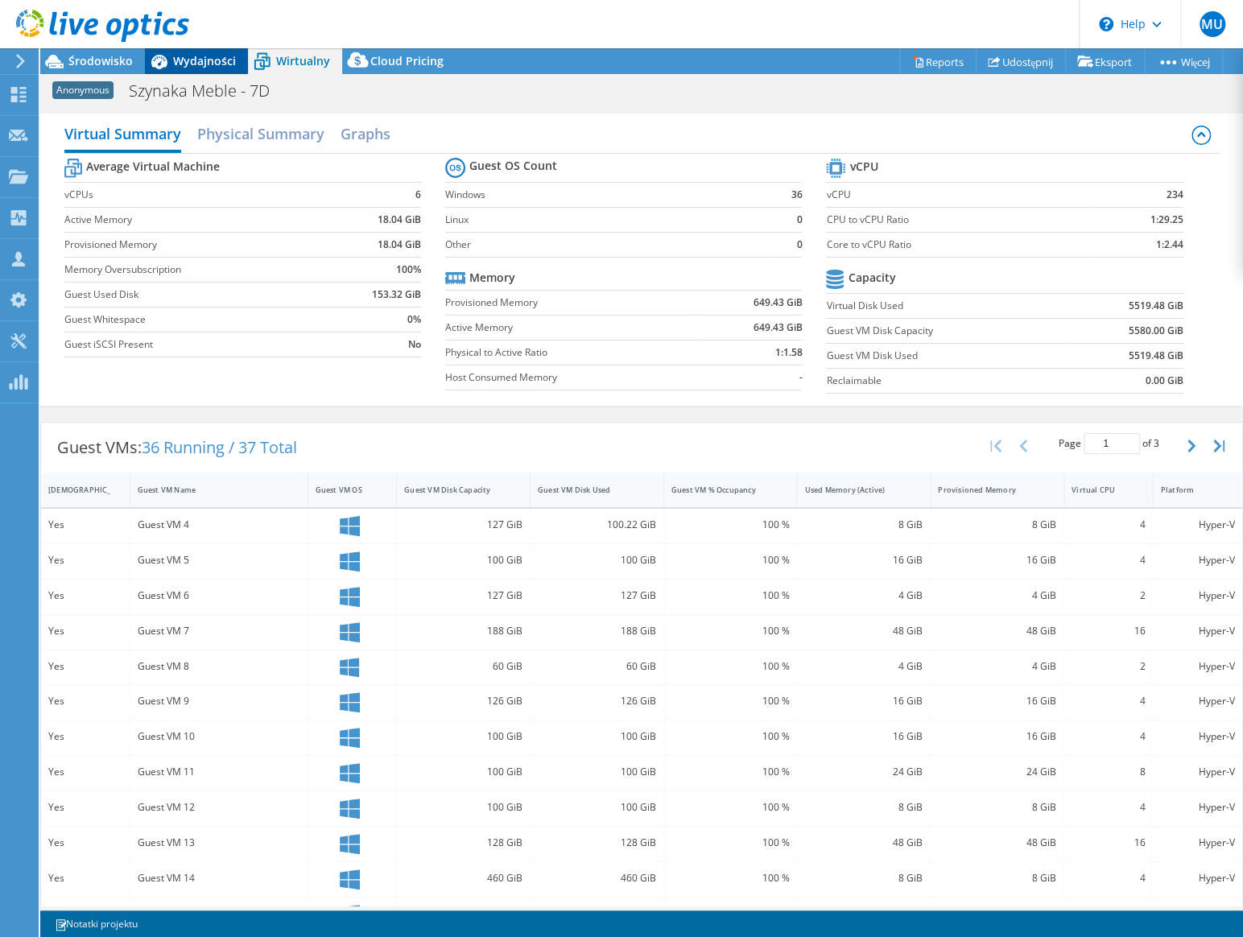
click at [200, 56] on span "Wydajności" at bounding box center [204, 60] width 63 height 15
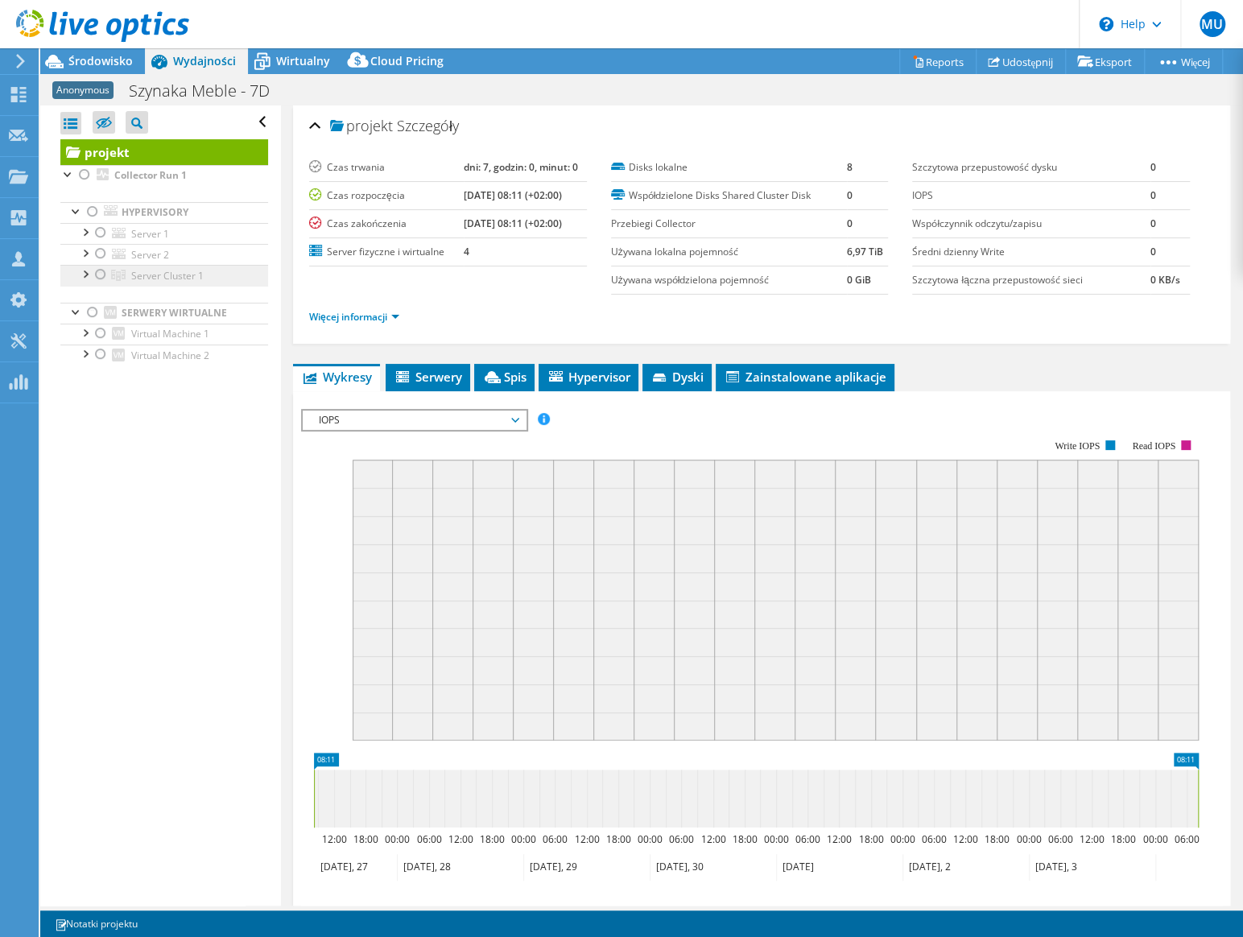
click at [88, 282] on link "Server Cluster 1" at bounding box center [164, 275] width 208 height 21
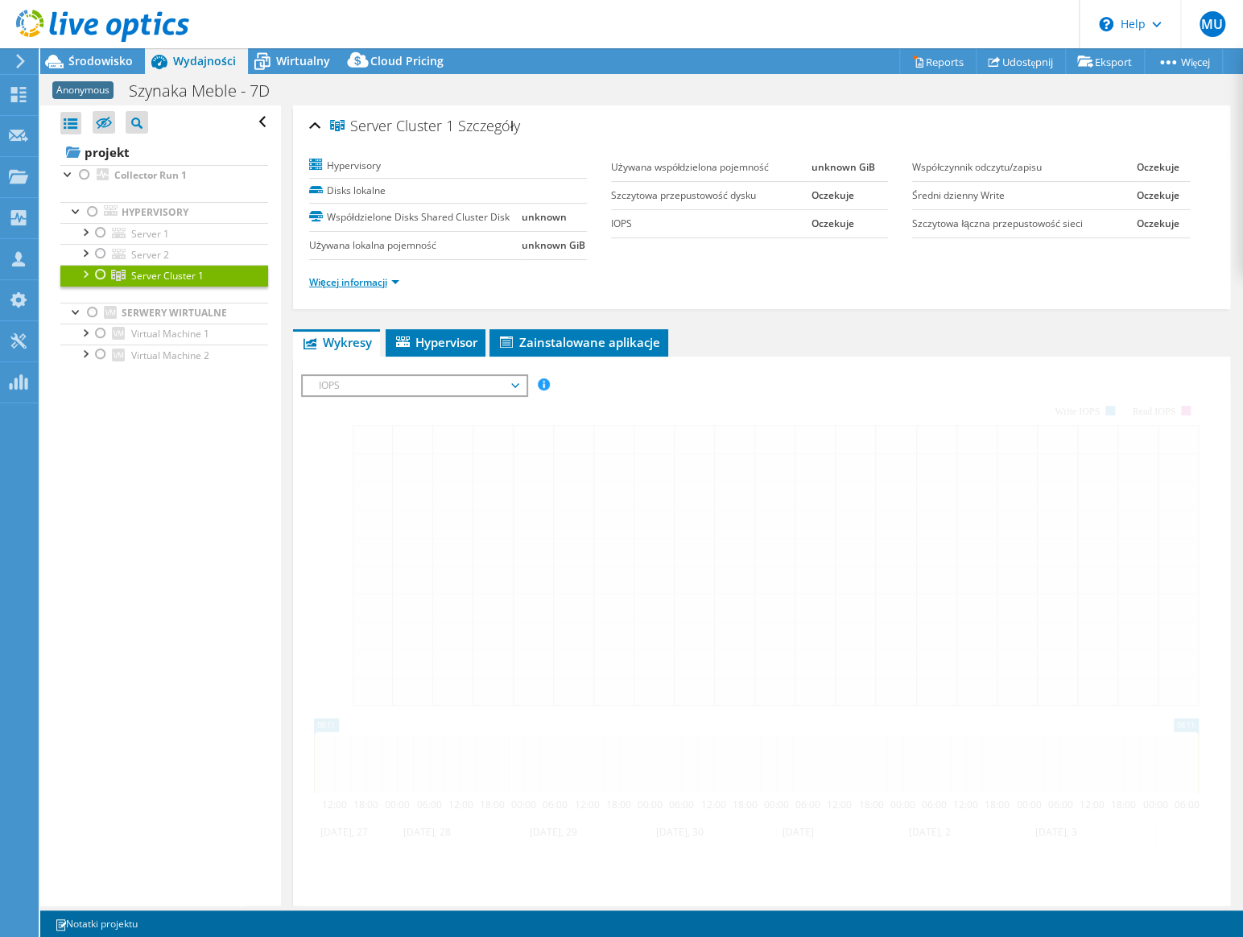
click at [83, 275] on div at bounding box center [84, 273] width 16 height 16
click at [88, 275] on div at bounding box center [84, 273] width 16 height 16
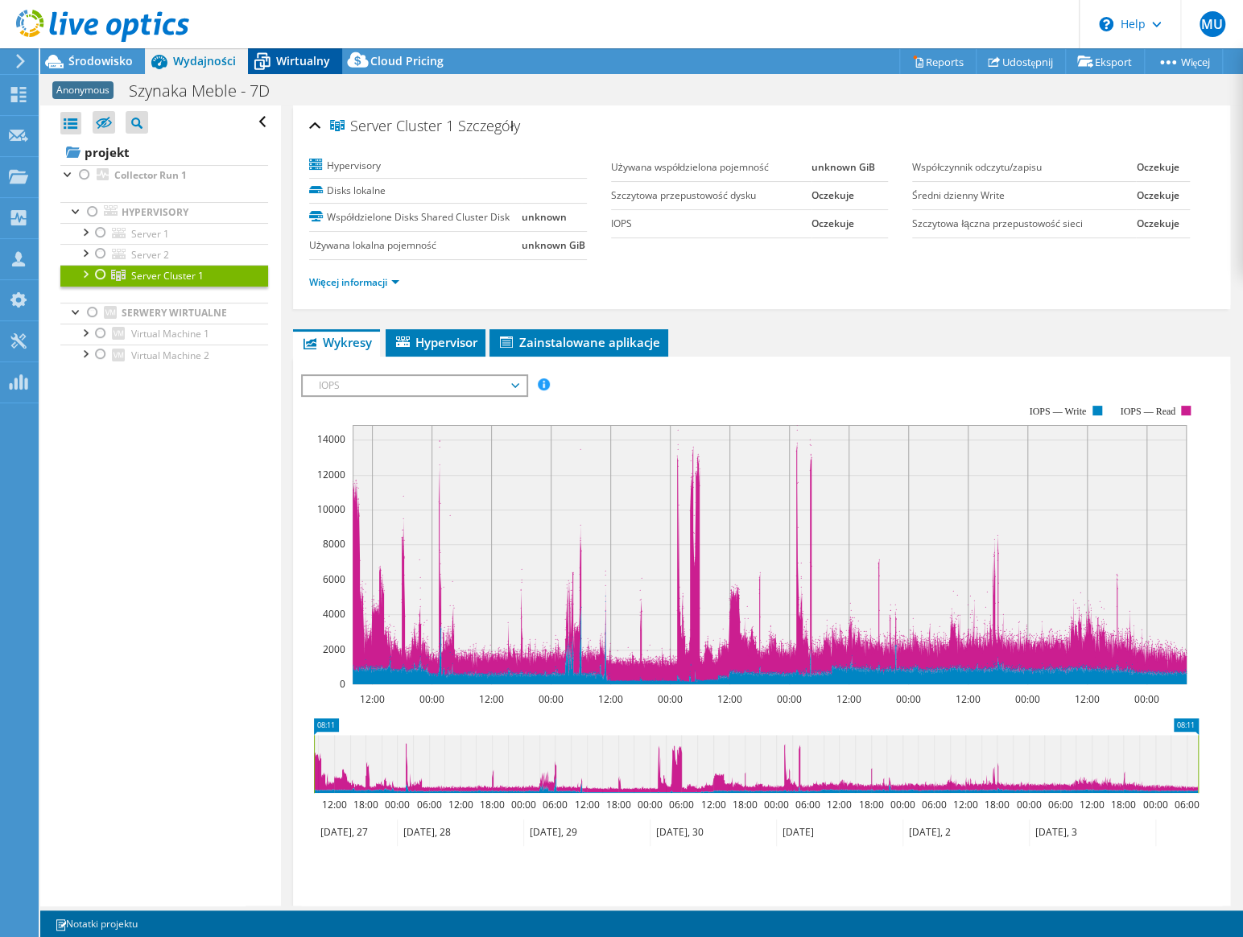
click at [286, 49] on div "Wirtualny" at bounding box center [295, 61] width 94 height 26
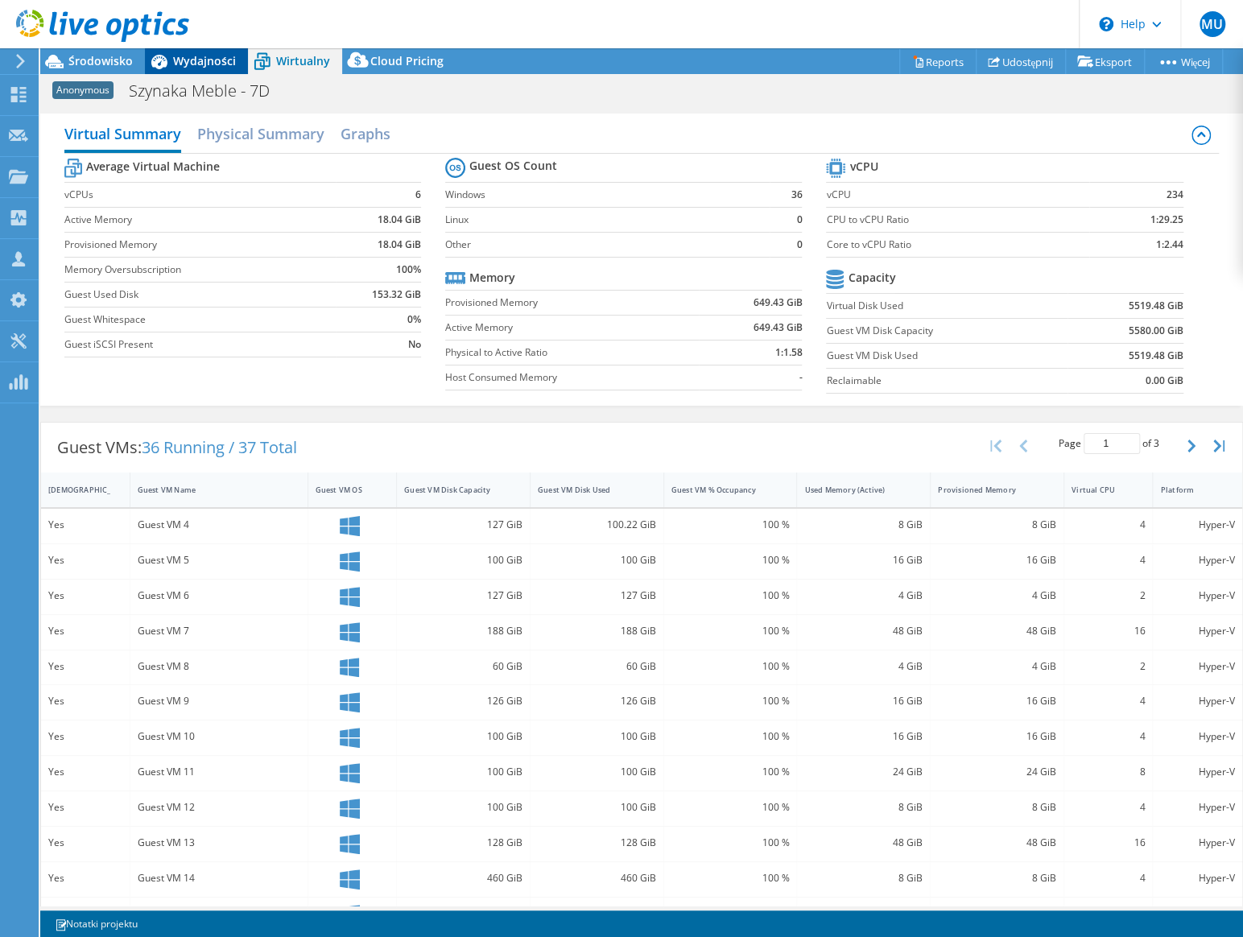
click at [204, 61] on span "Wydajności" at bounding box center [204, 60] width 63 height 15
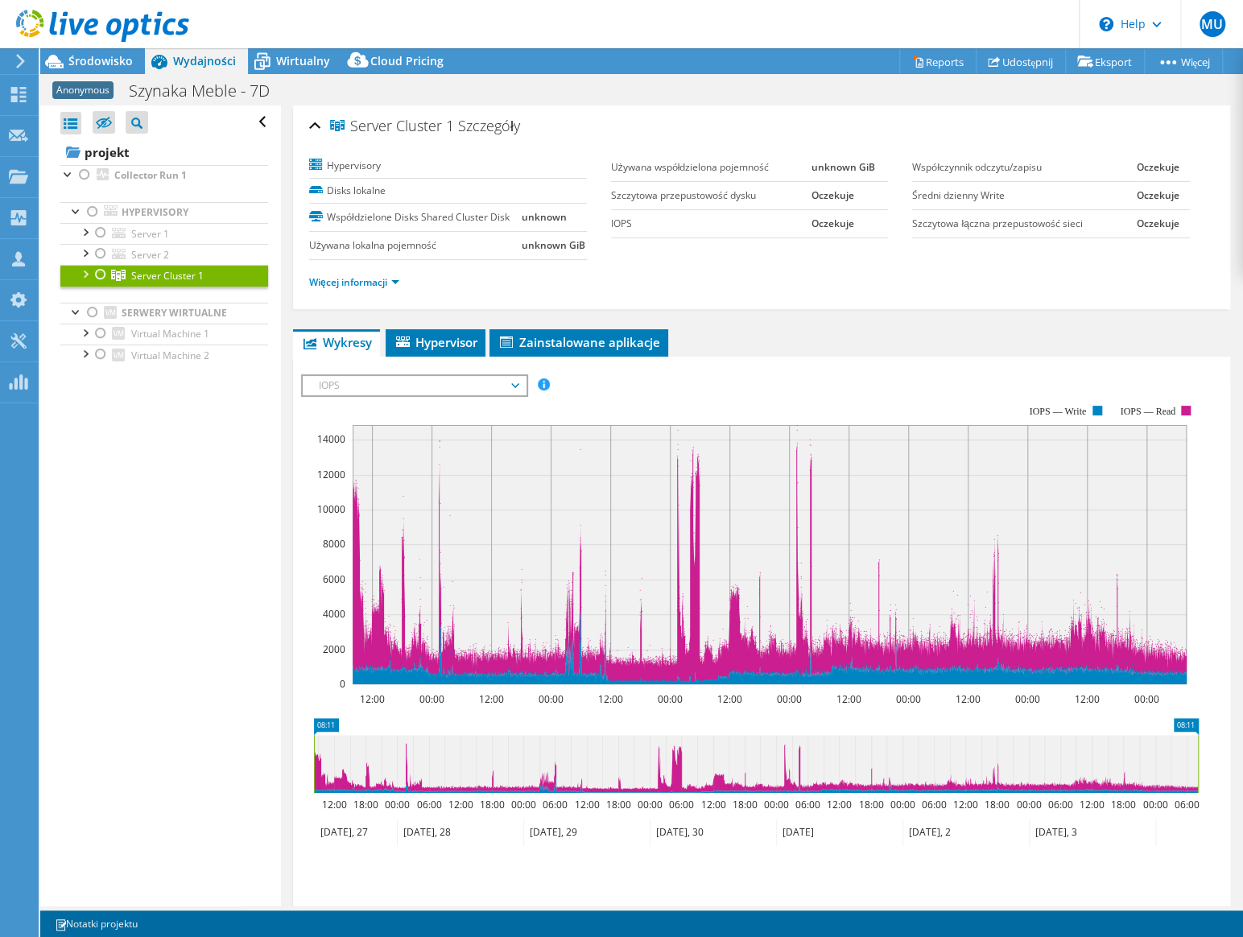
click at [84, 276] on div at bounding box center [84, 273] width 16 height 16
click at [108, 295] on div at bounding box center [109, 296] width 16 height 19
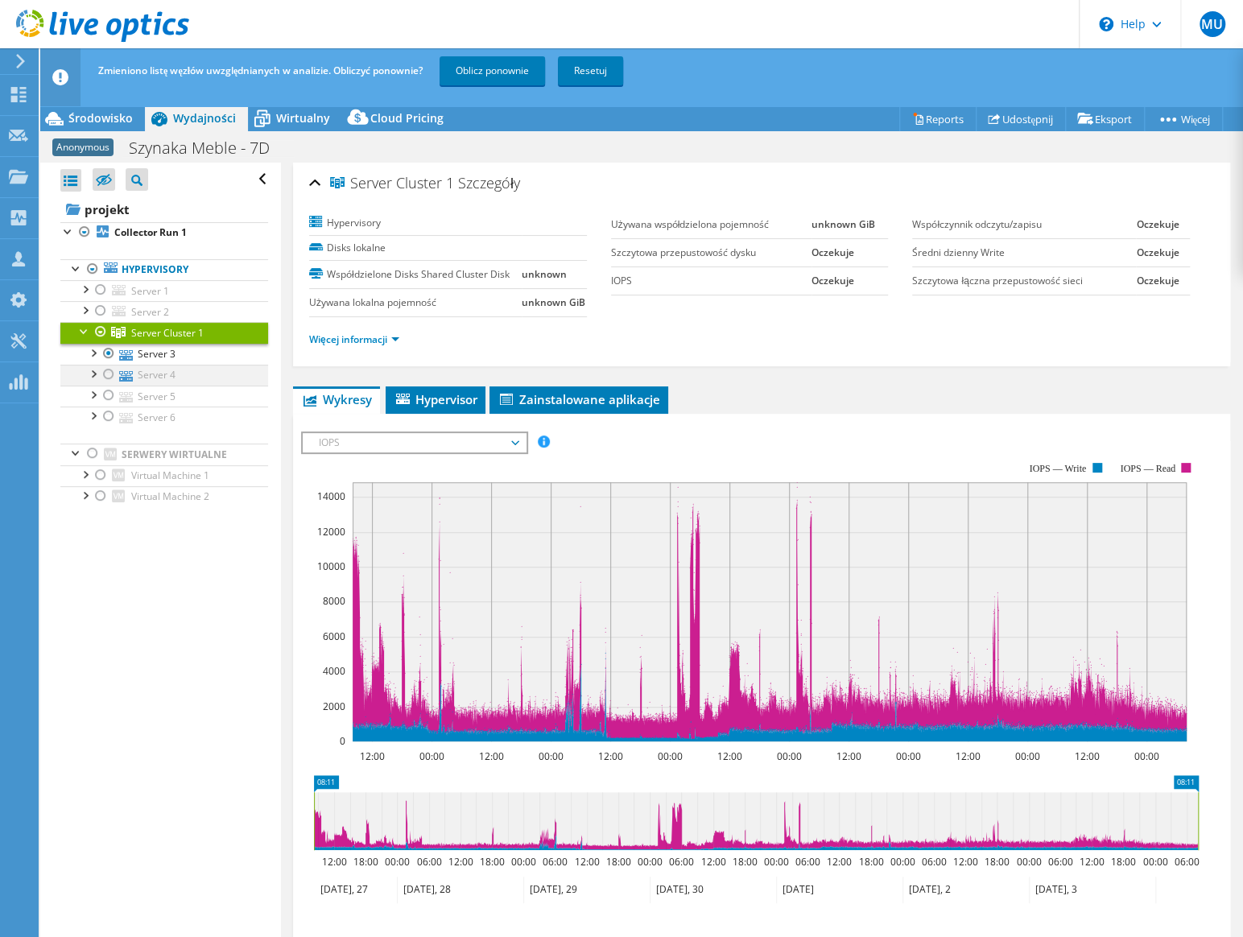
click at [109, 373] on div at bounding box center [109, 374] width 16 height 19
click at [107, 398] on div at bounding box center [109, 395] width 16 height 19
click at [113, 416] on div at bounding box center [109, 415] width 16 height 19
click at [507, 68] on link "Oblicz ponownie" at bounding box center [491, 70] width 105 height 29
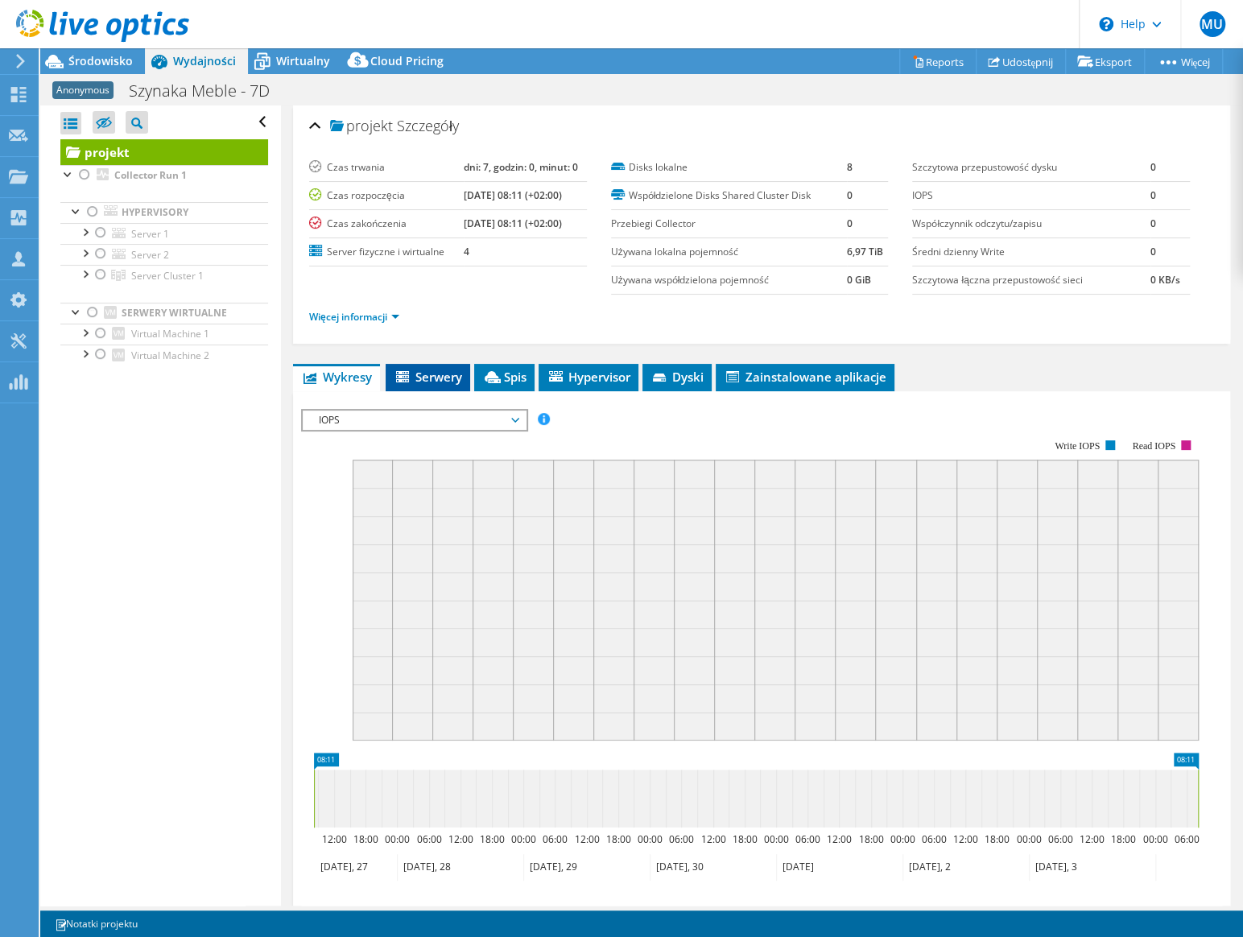
click at [431, 377] on span "Serwery" at bounding box center [428, 377] width 68 height 16
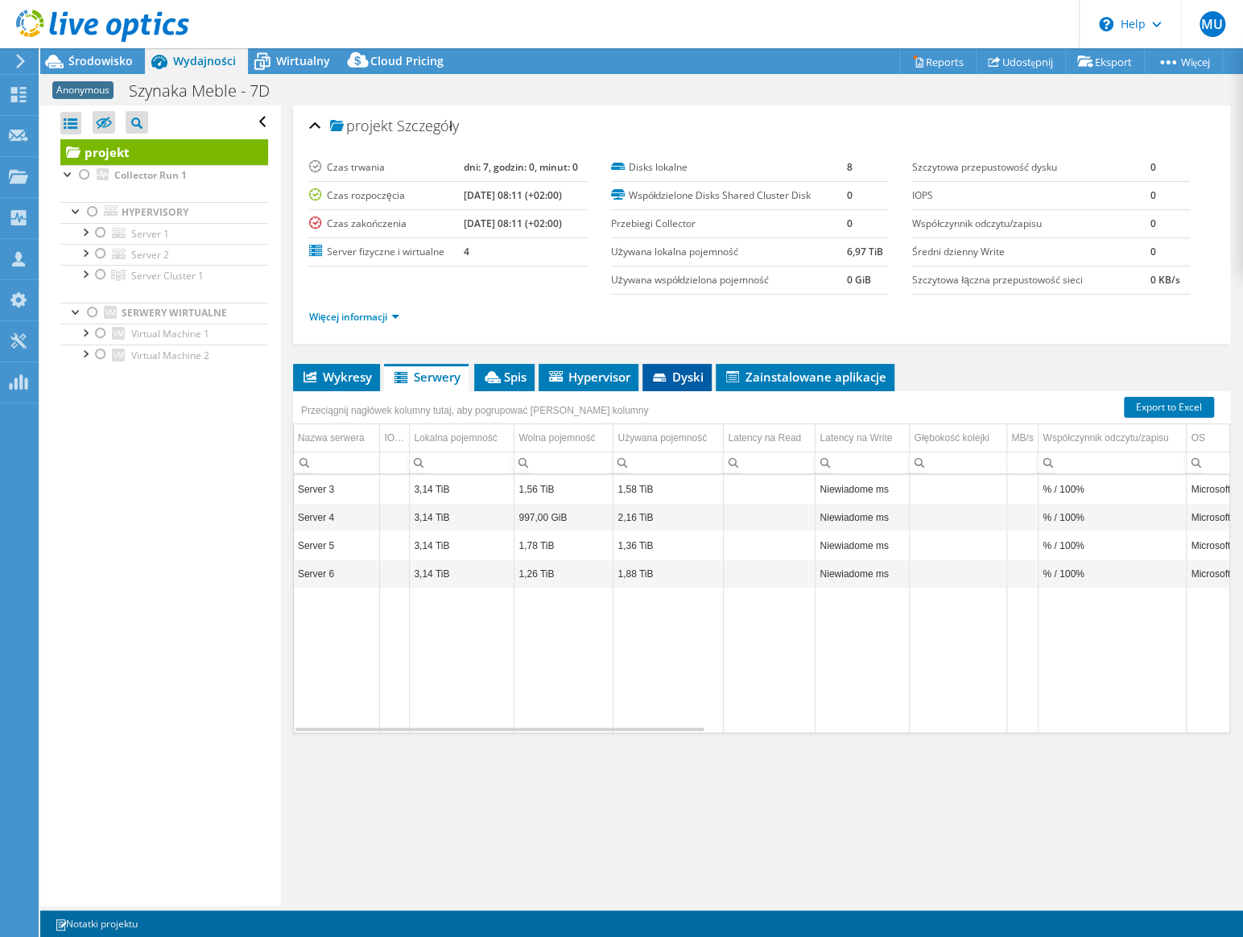
click at [683, 379] on span "Dyski" at bounding box center [676, 377] width 53 height 16
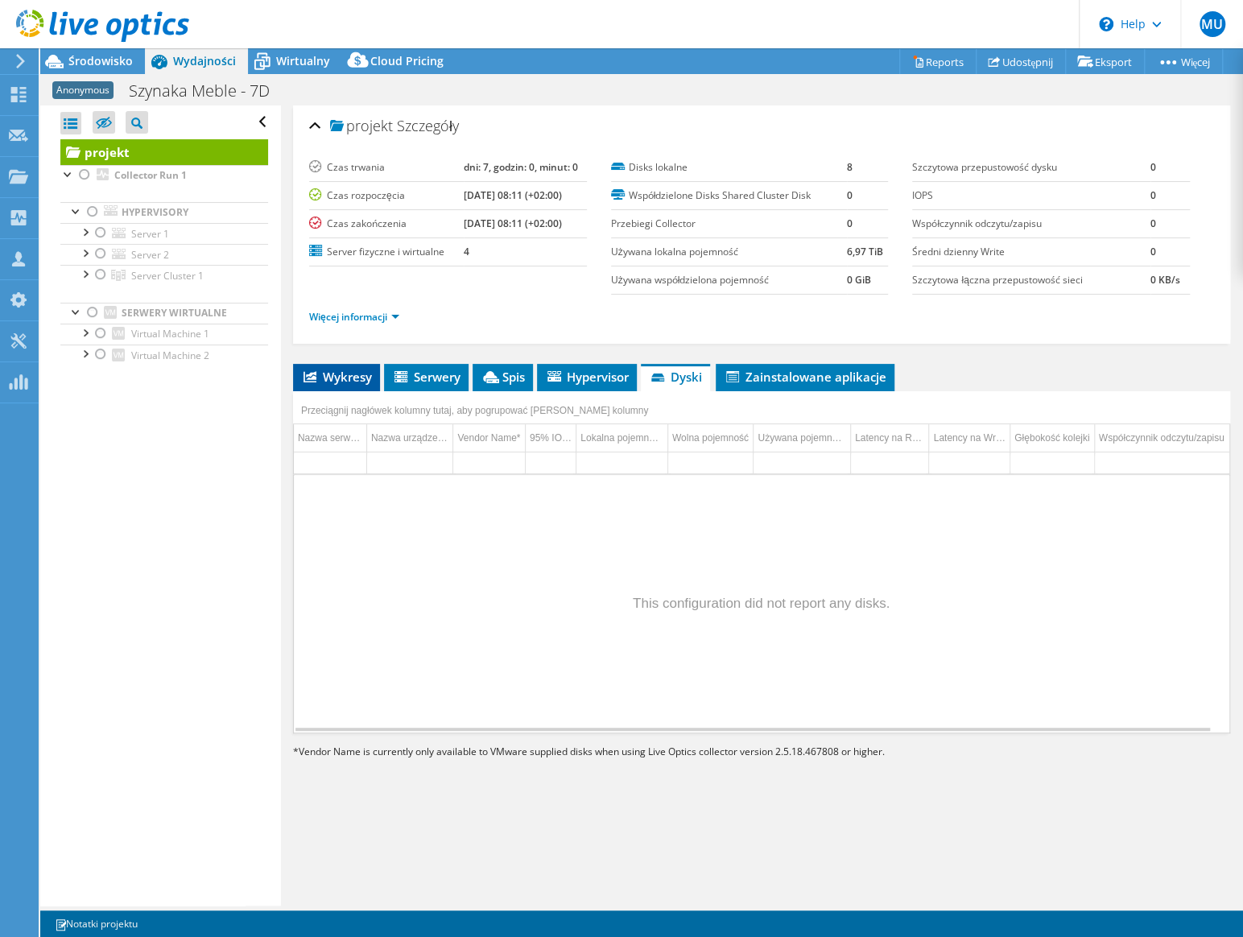
click at [357, 371] on span "Wykresy" at bounding box center [336, 377] width 71 height 16
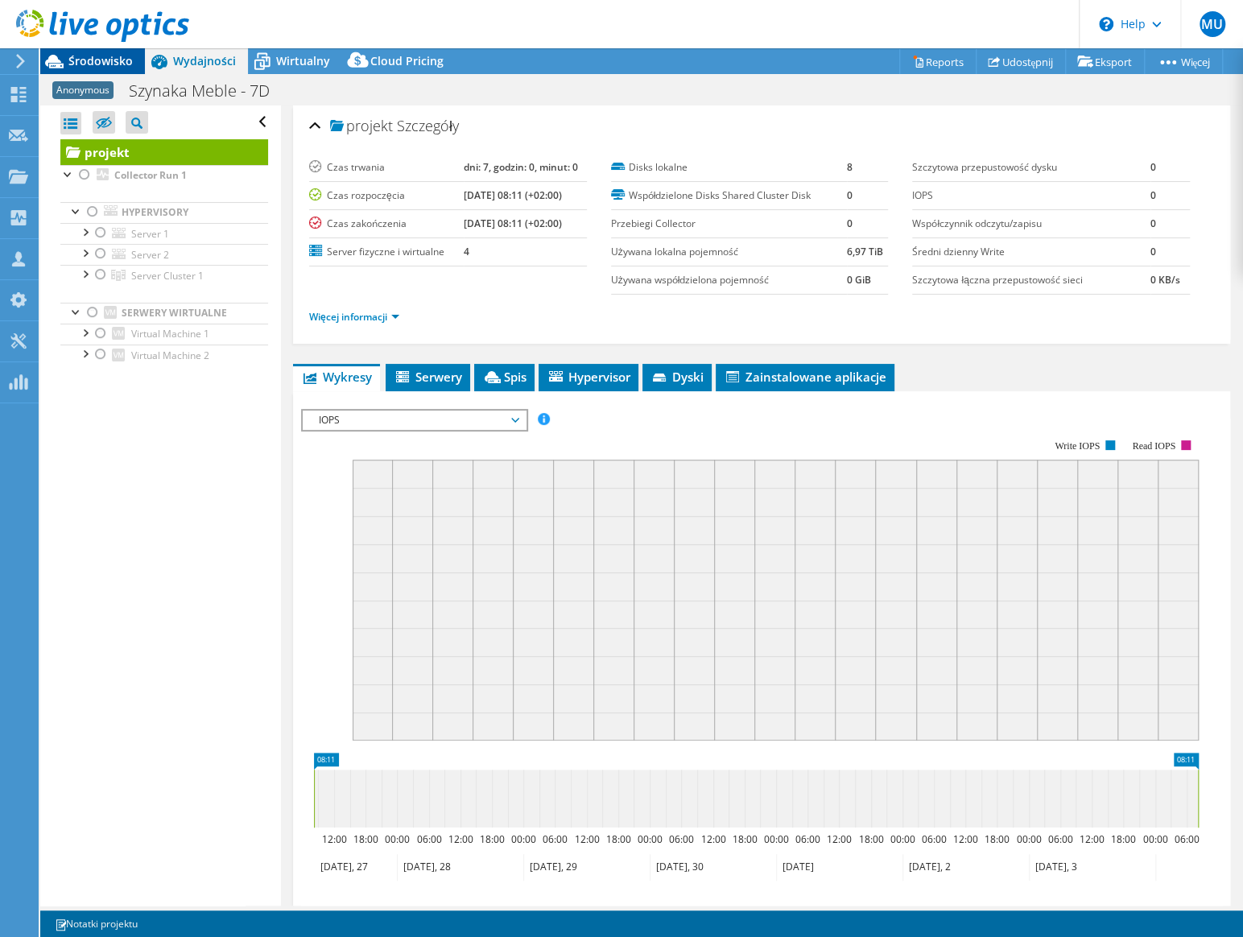
click at [82, 62] on span "Środowisko" at bounding box center [100, 60] width 64 height 15
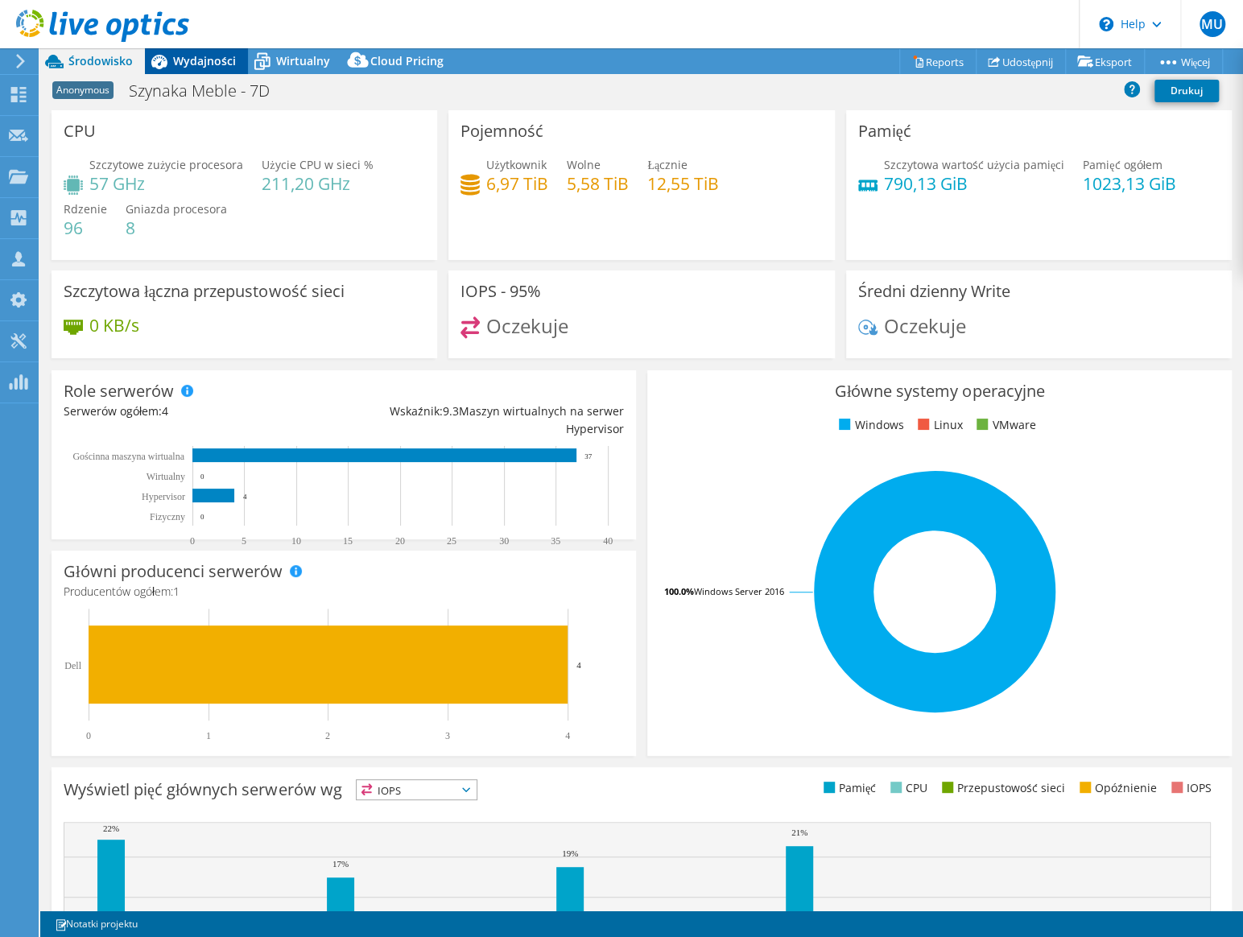
click at [175, 57] on span "Wydajności" at bounding box center [204, 60] width 63 height 15
